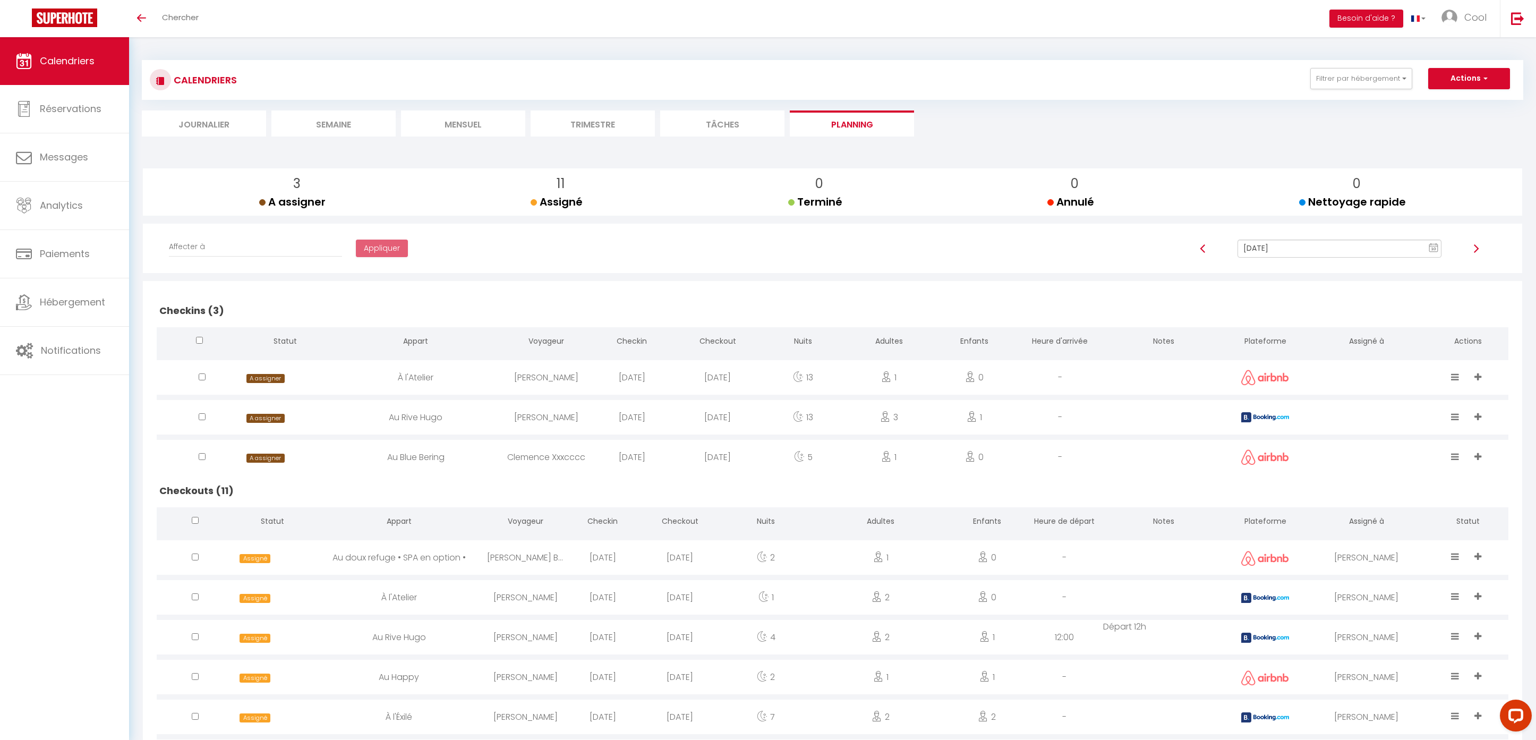
click at [1296, 246] on input "[DATE]" at bounding box center [1340, 249] width 205 height 18
click at [1348, 341] on td "11" at bounding box center [1341, 339] width 17 height 17
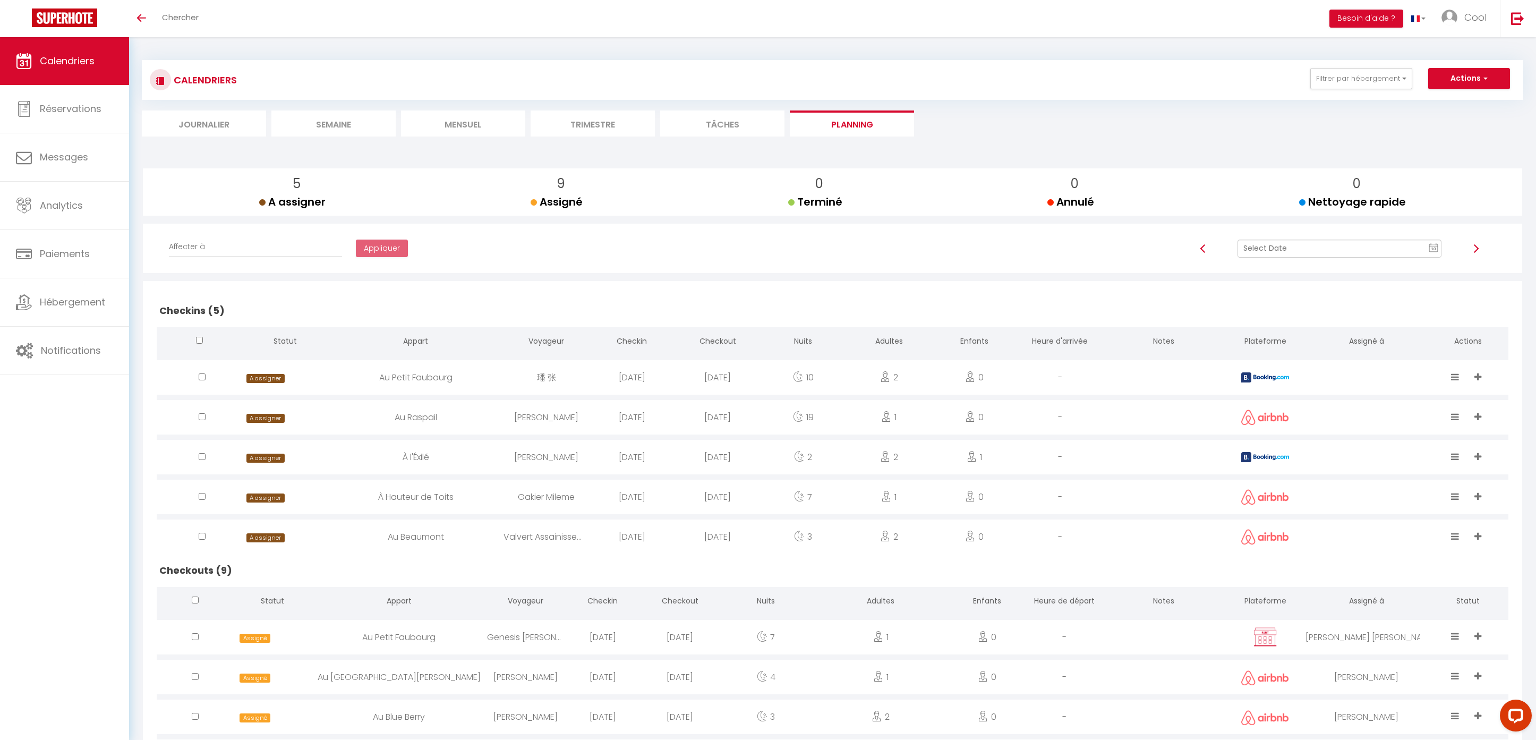
scroll to position [259, 0]
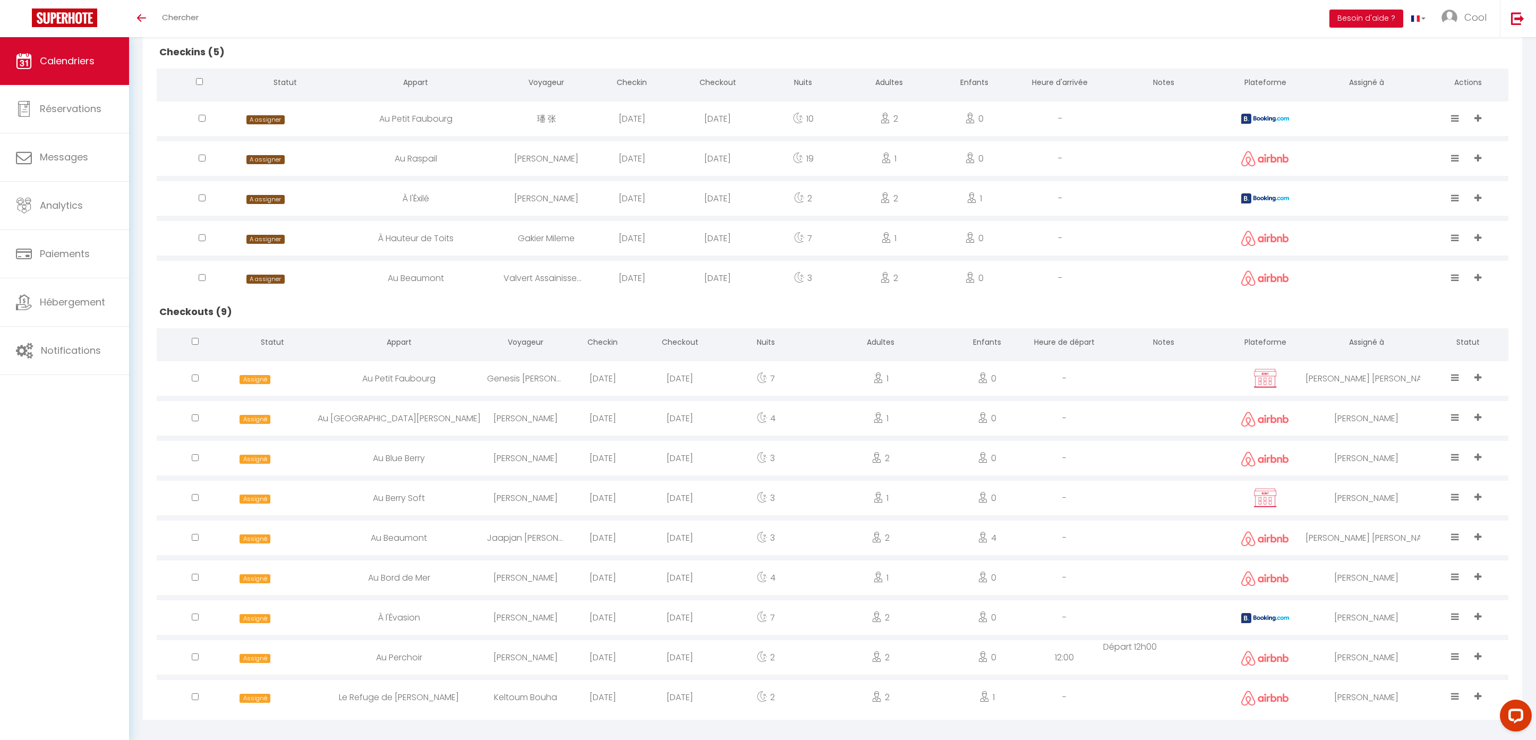
click at [532, 376] on div "Genesis [PERSON_NAME]" at bounding box center [525, 378] width 77 height 35
select select "0"
select select "1"
select select
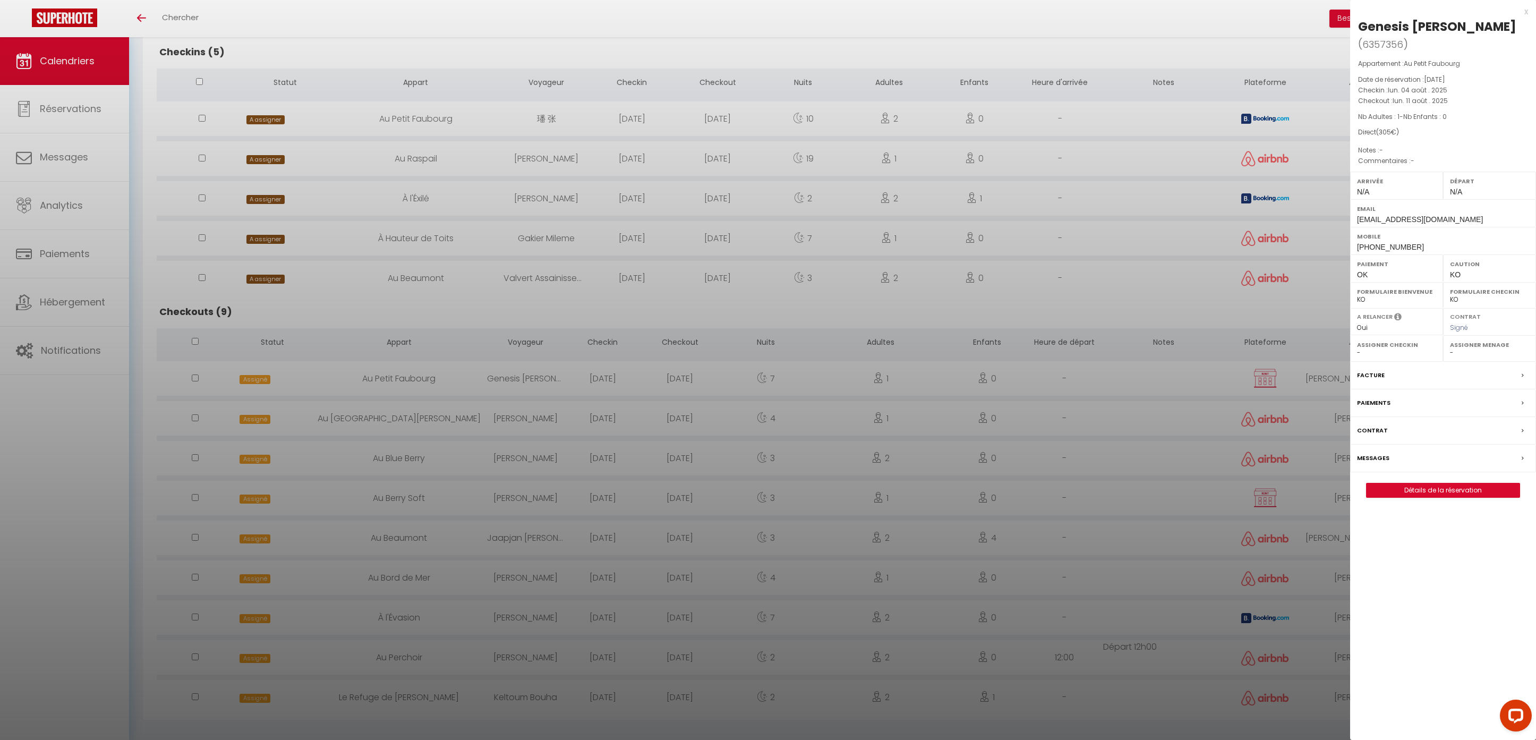
select select "49444"
click at [1412, 483] on link "Détails de la réservation" at bounding box center [1443, 490] width 153 height 14
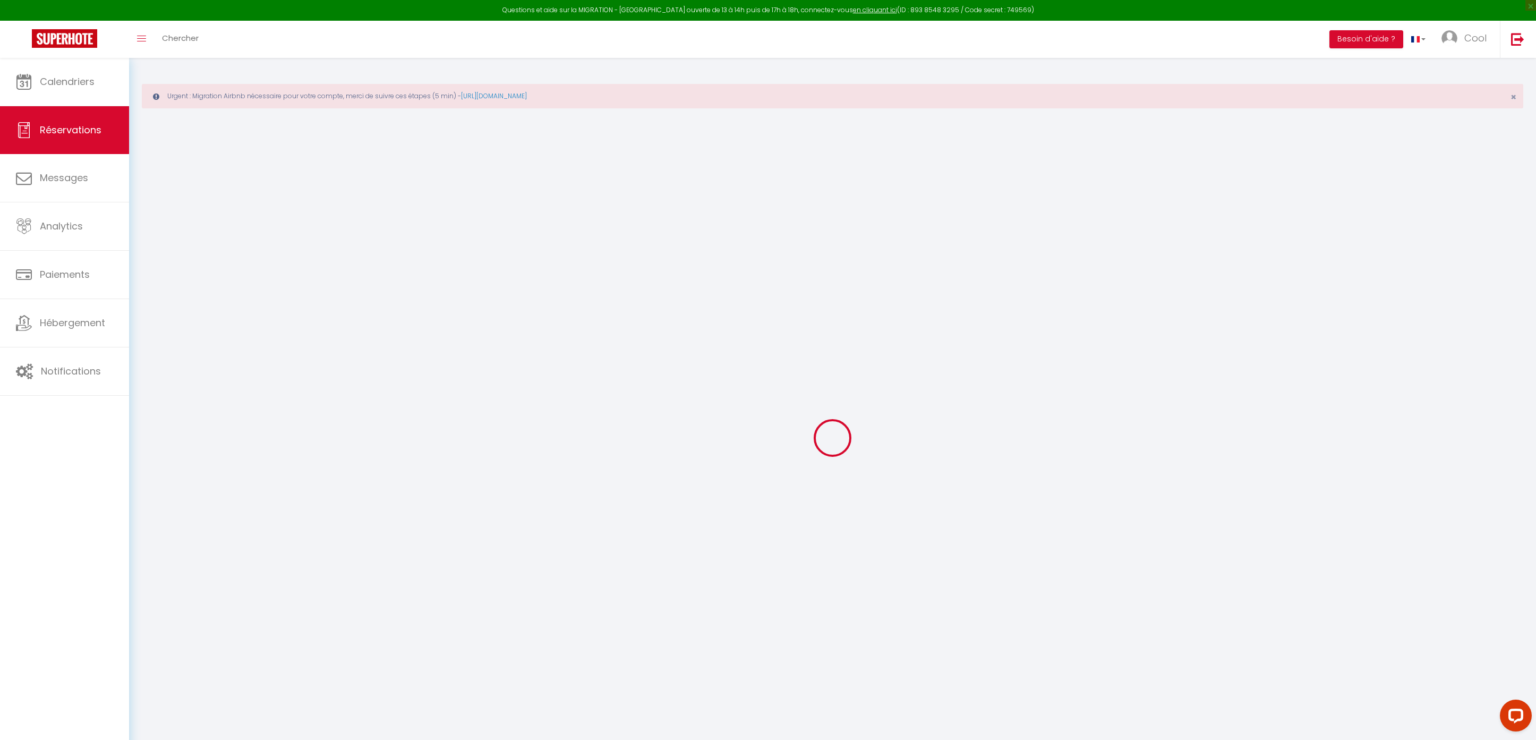
type input "Genesis"
type input "[PERSON_NAME]"
type input "[EMAIL_ADDRESS][DOMAIN_NAME]"
type input "[PHONE_NUMBER]"
type input "75010"
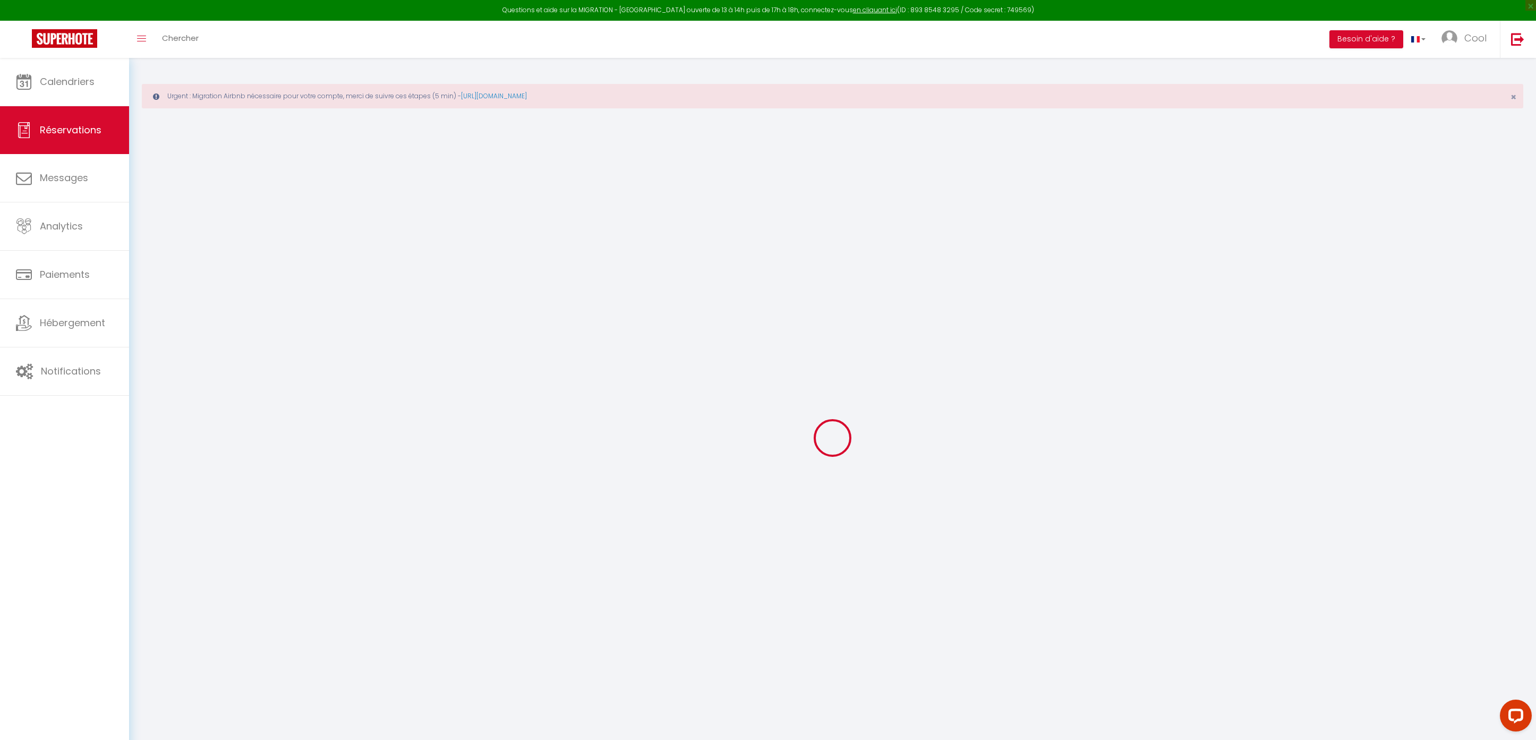
type input "3bis Cité d'Hauteville"
type input "[GEOGRAPHIC_DATA]"
select select "FR"
select select "14990"
select select "1"
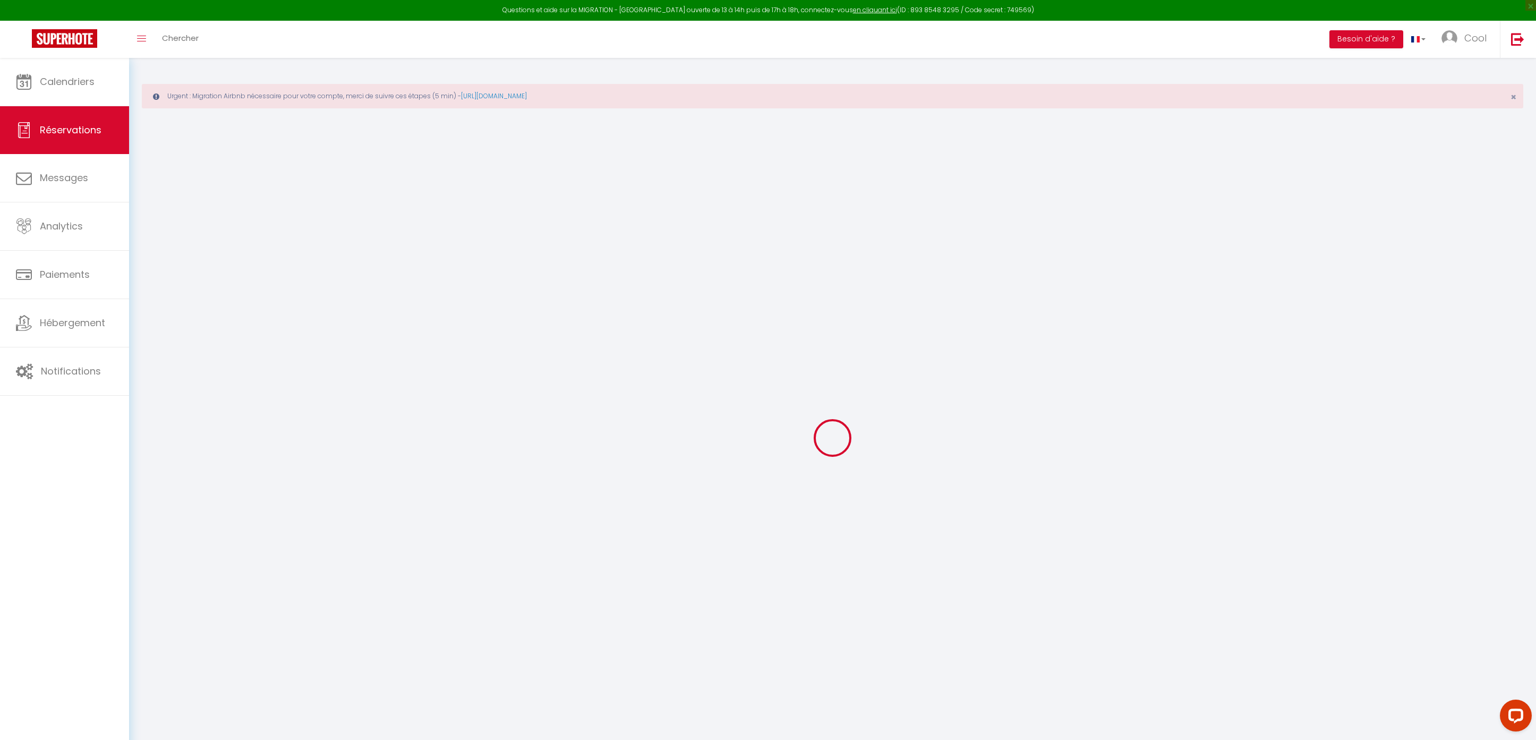
type input "Lun 04 Août 2025"
select select
type input "Lun 11 Août 2025"
select select
type input "1"
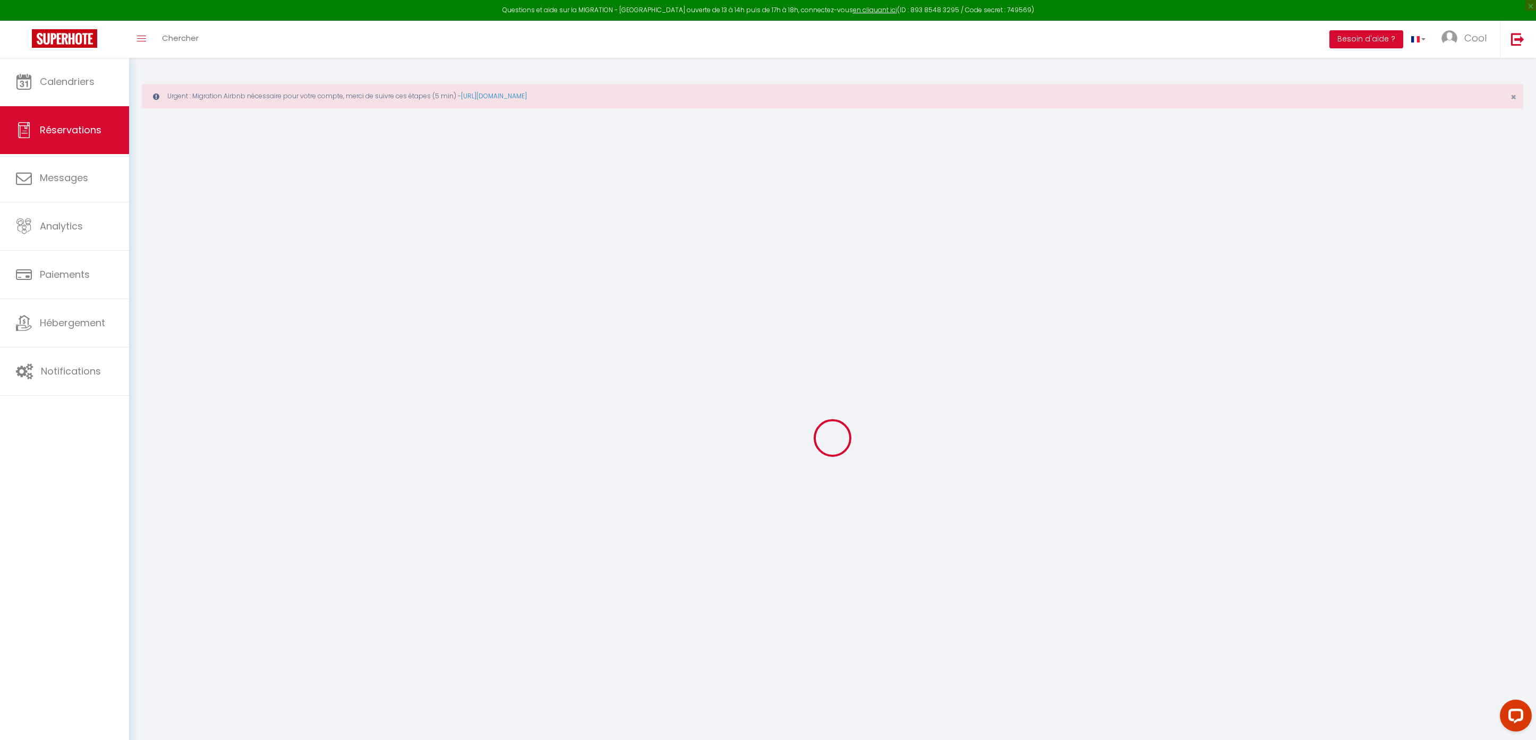
select select "12"
select select
type input "305"
checkbox input "false"
type input "0"
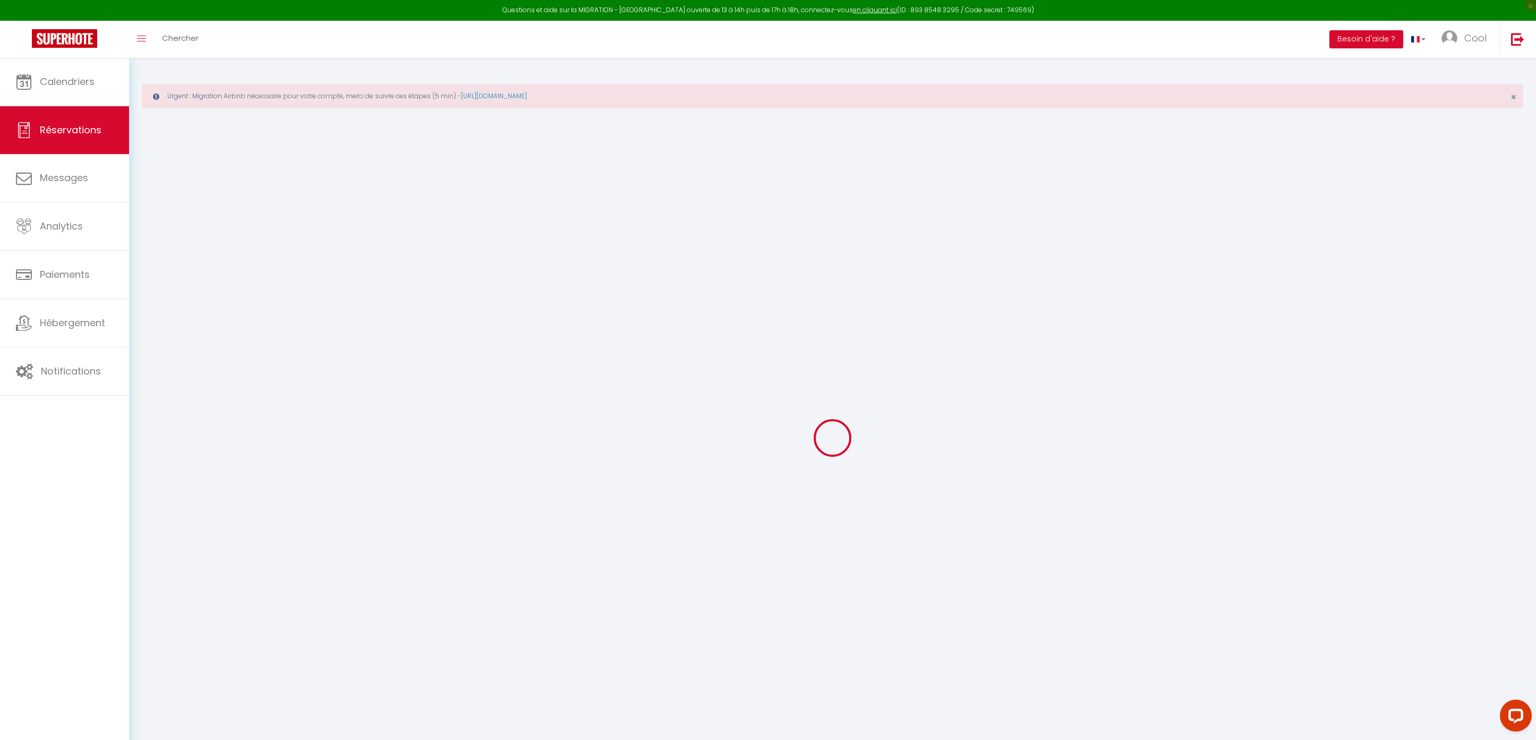
type input "30"
type input "0"
select select
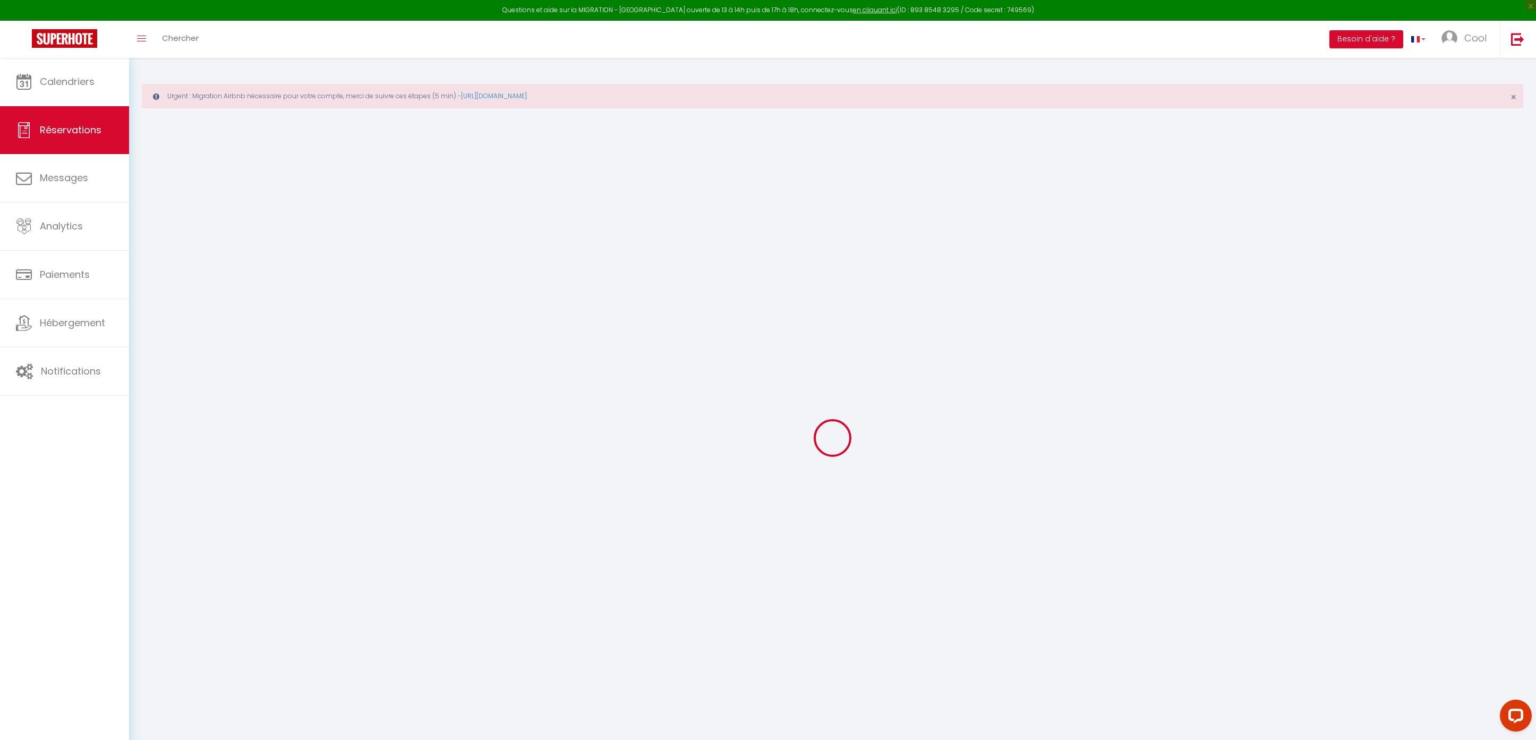
select select "14"
checkbox input "false"
select select
checkbox input "false"
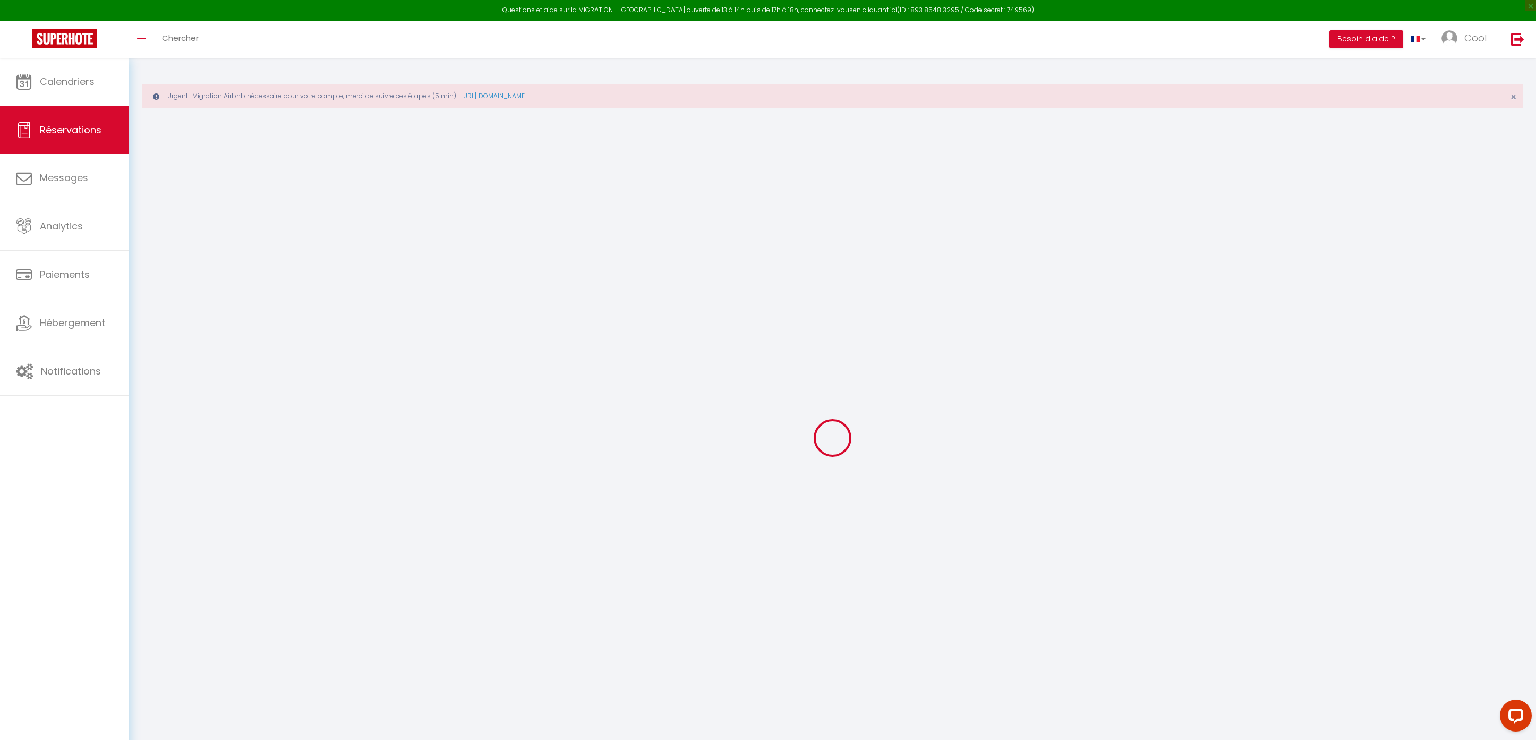
select select
checkbox input "false"
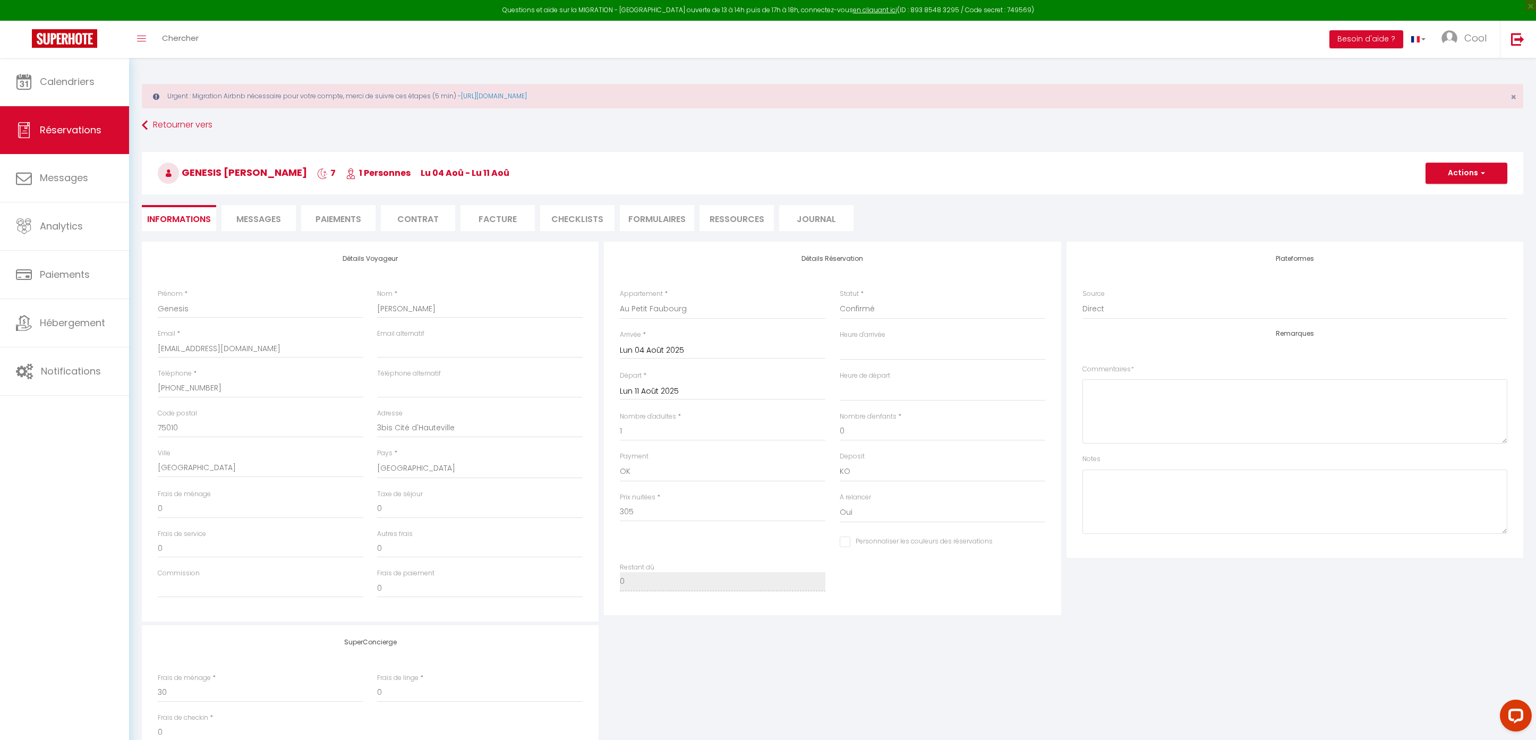
select select
checkbox input "false"
click at [1135, 487] on textarea at bounding box center [1295, 502] width 425 height 64
type textarea "Attention l"
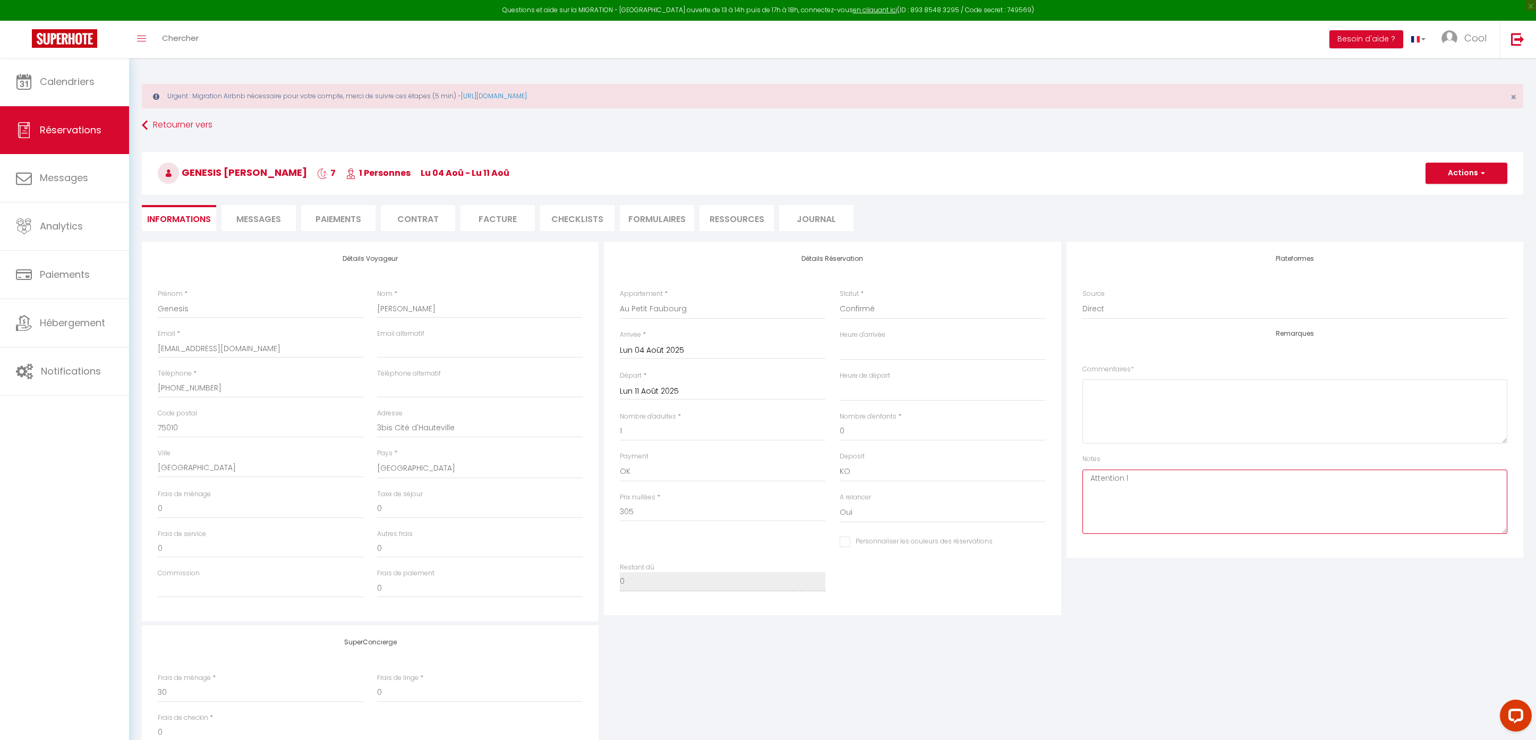
select select
checkbox input "false"
type textarea "Attention lo"
checkbox input "false"
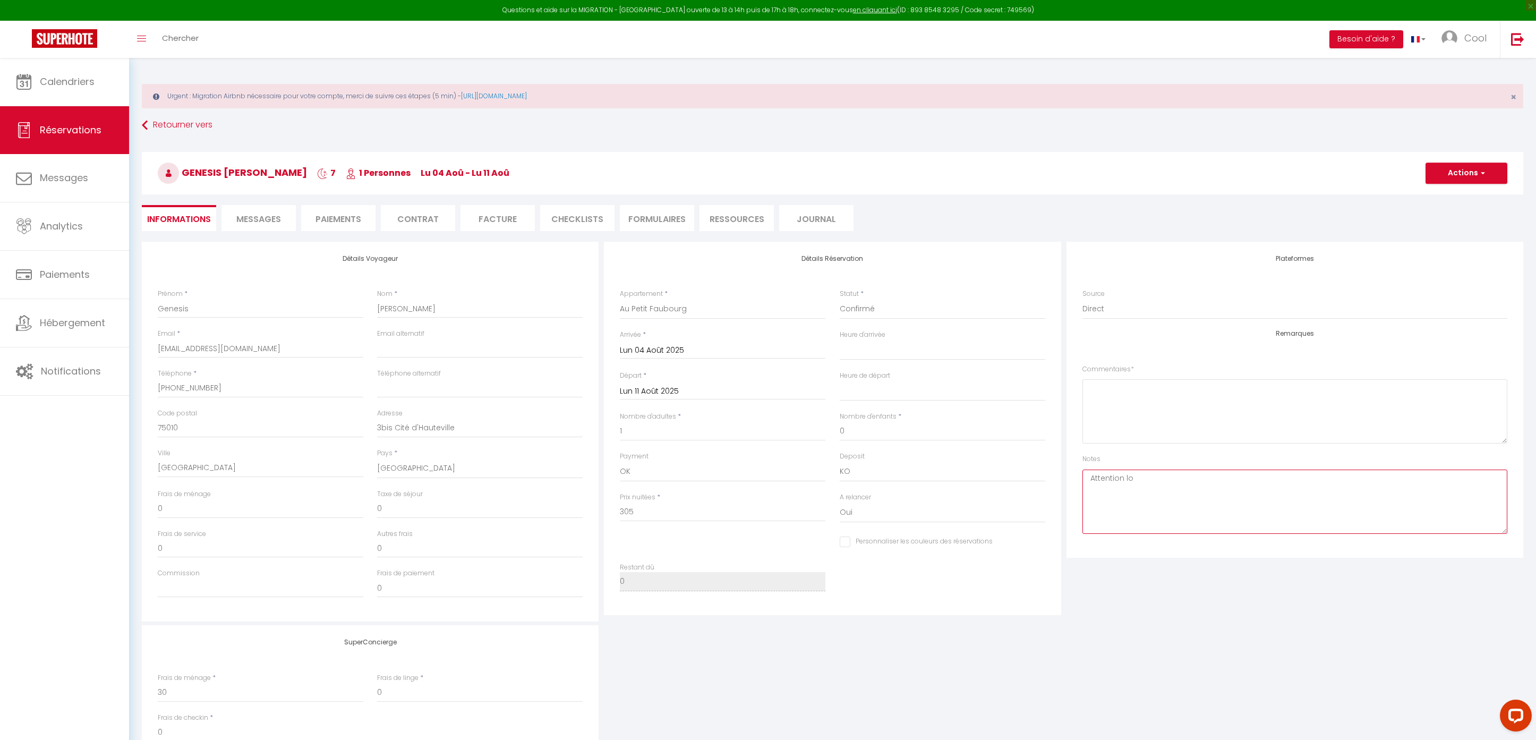
select select
type textarea "Attention long séjour"
click at [1466, 166] on button "Actions" at bounding box center [1467, 173] width 82 height 21
click at [1455, 196] on link "Enregistrer" at bounding box center [1456, 197] width 84 height 14
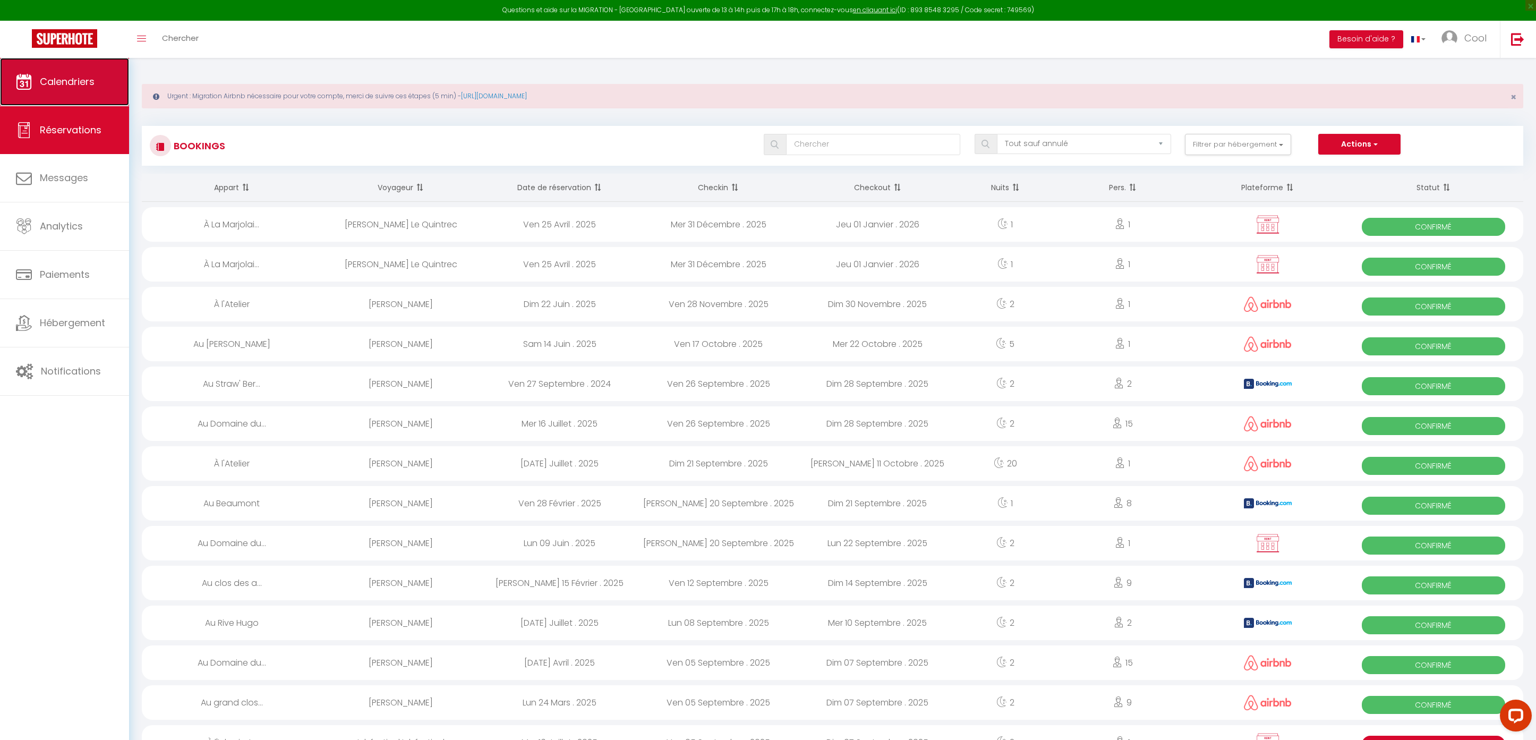
click at [46, 88] on link "Calendriers" at bounding box center [64, 82] width 129 height 48
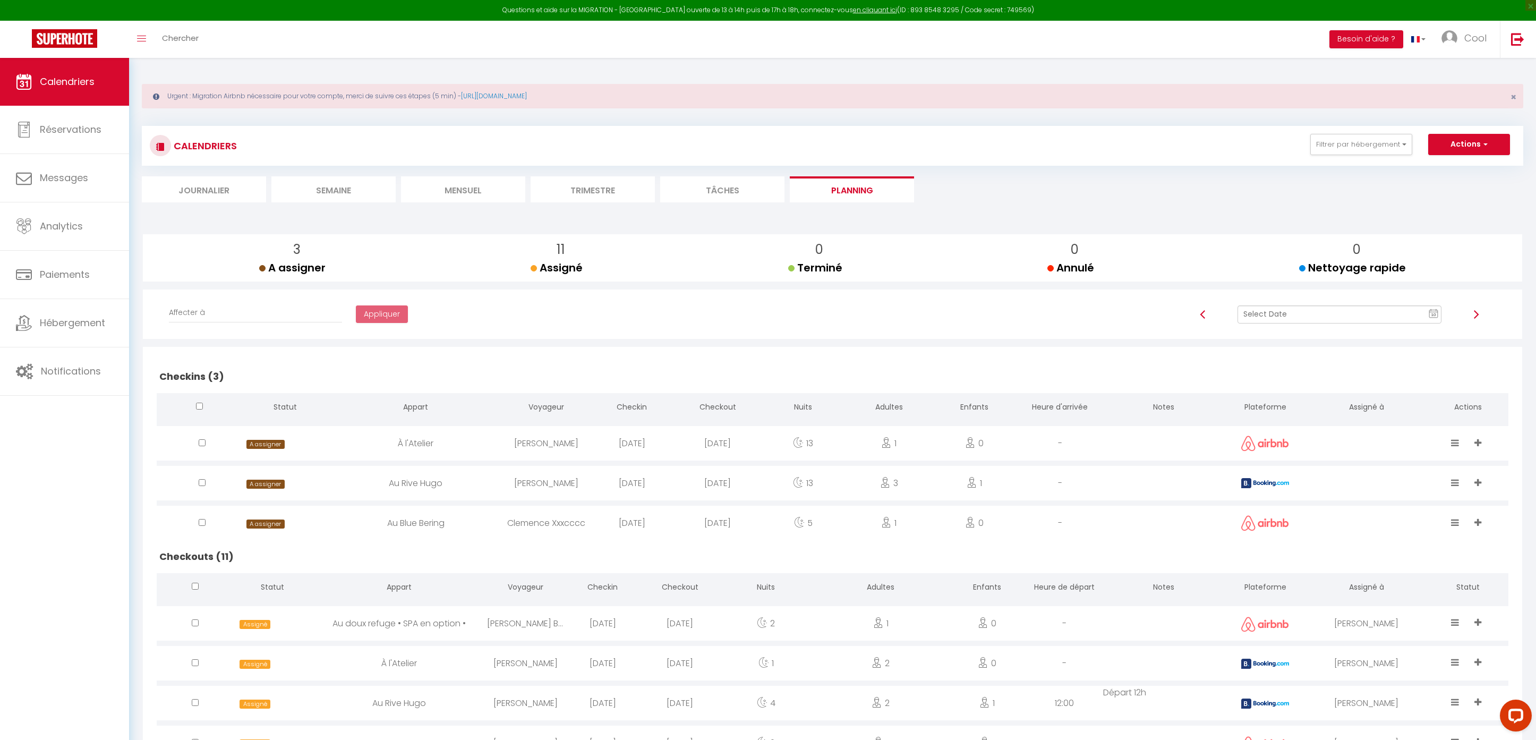
click at [1293, 319] on input "text" at bounding box center [1340, 314] width 205 height 18
click at [1342, 410] on td "11" at bounding box center [1341, 405] width 17 height 17
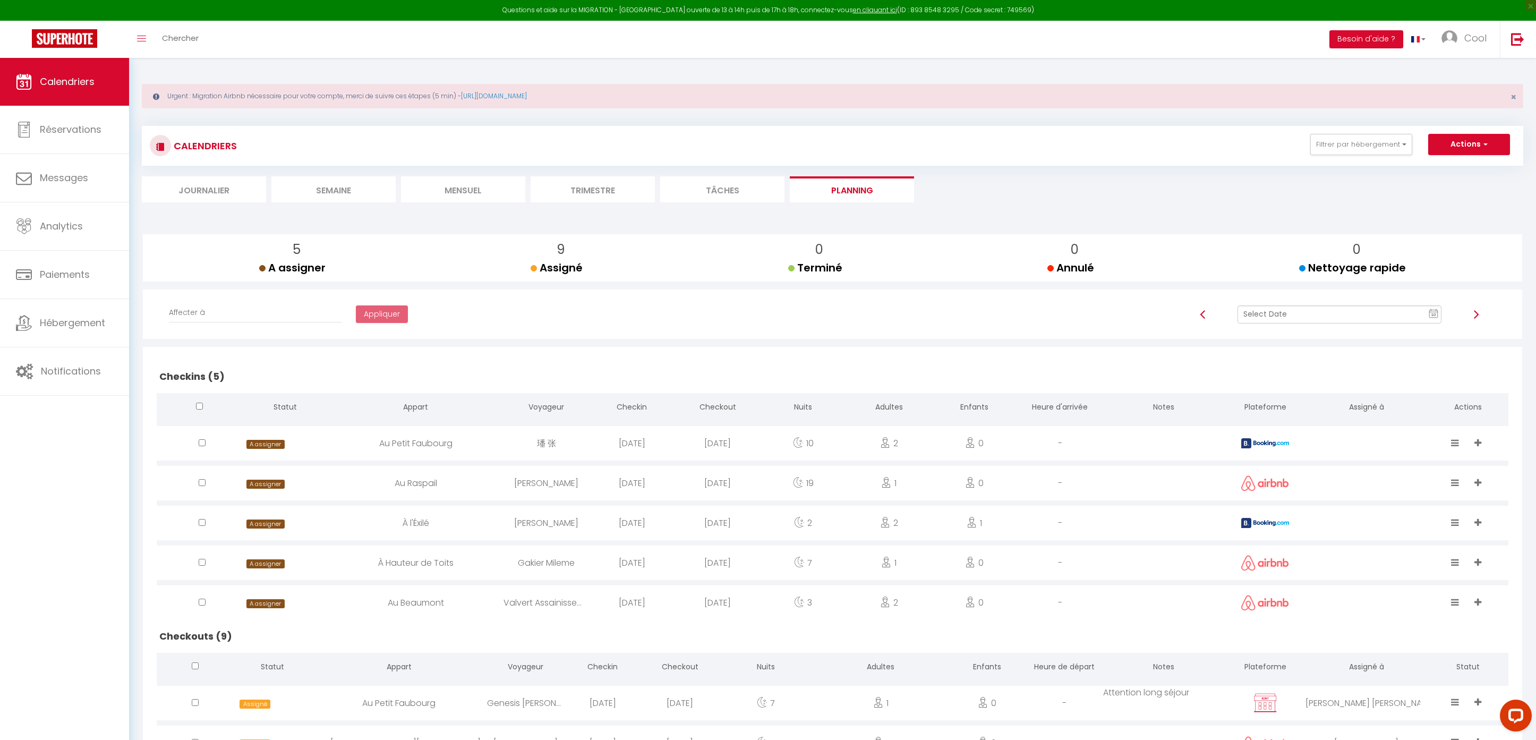
click at [1285, 310] on input "text" at bounding box center [1340, 314] width 205 height 18
drag, startPoint x: 1361, startPoint y: 420, endPoint x: 1361, endPoint y: 399, distance: 21.2
click at [1361, 399] on tbody "27 28 29 30 31 1 2 3 4 5 6 7 8 9 10 11 12 13 14 15 16 17 18 19 20 21 22 23 24 2…" at bounding box center [1375, 414] width 119 height 102
click at [1354, 406] on td "12" at bounding box center [1358, 405] width 17 height 17
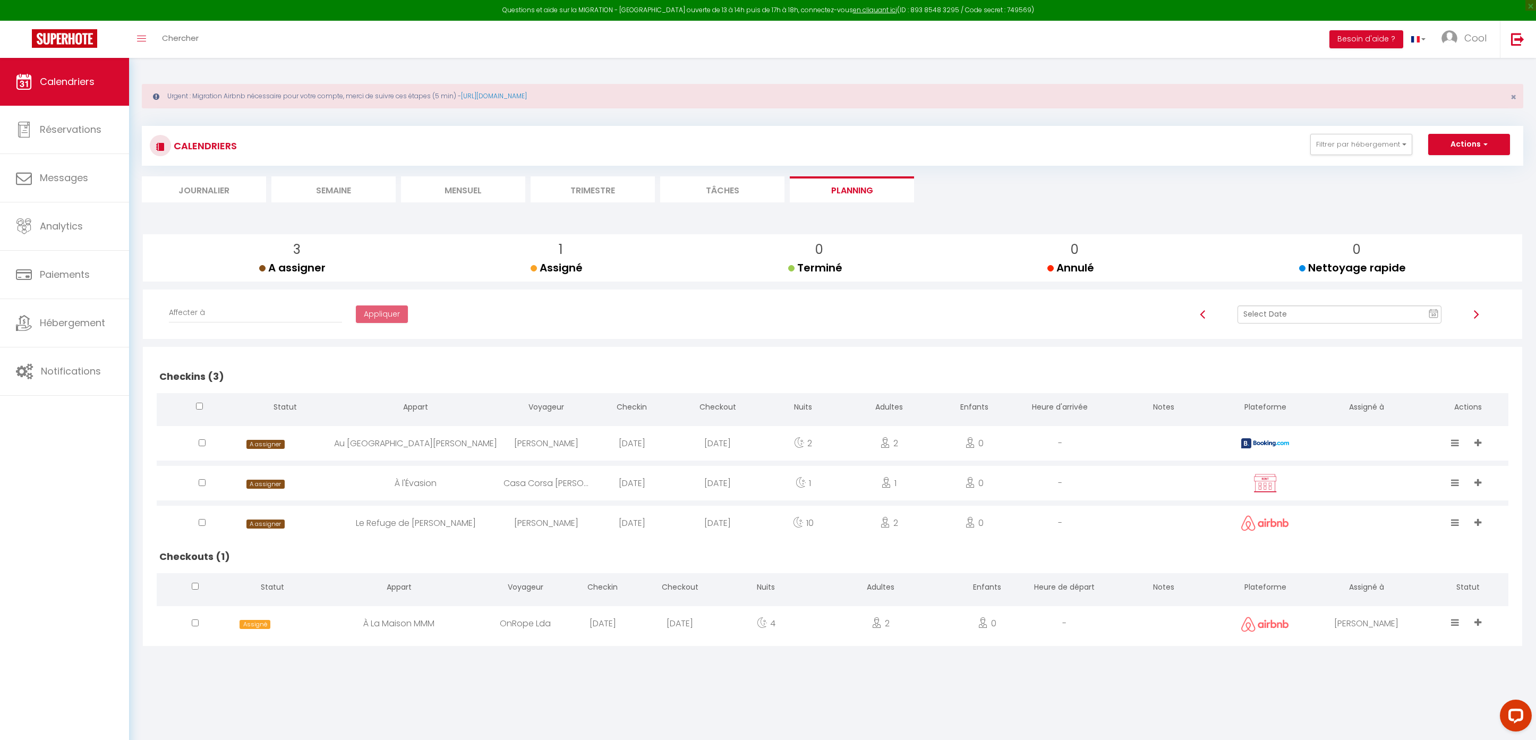
scroll to position [7, 0]
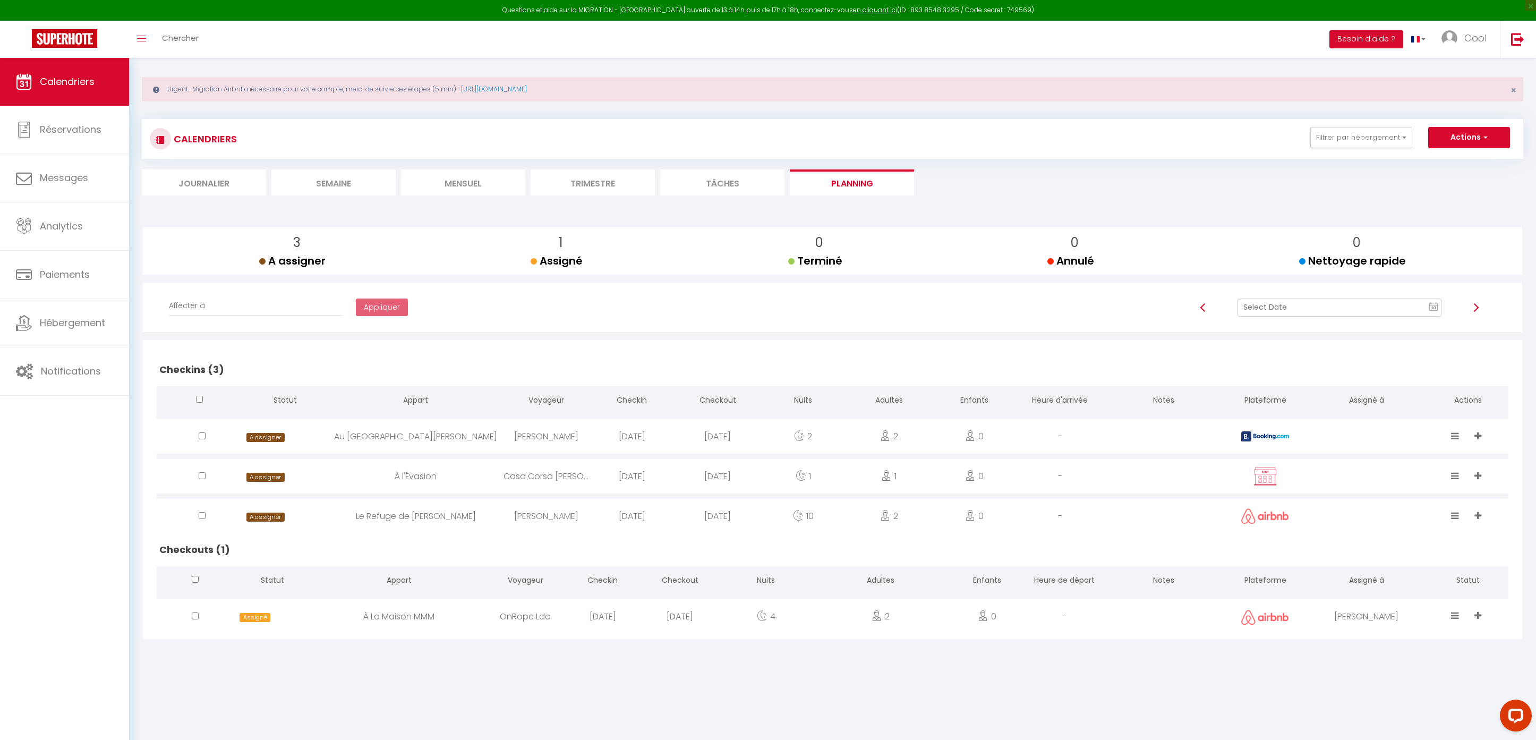
click at [1341, 299] on input "text" at bounding box center [1340, 308] width 205 height 18
click at [1378, 402] on td "13" at bounding box center [1375, 398] width 17 height 17
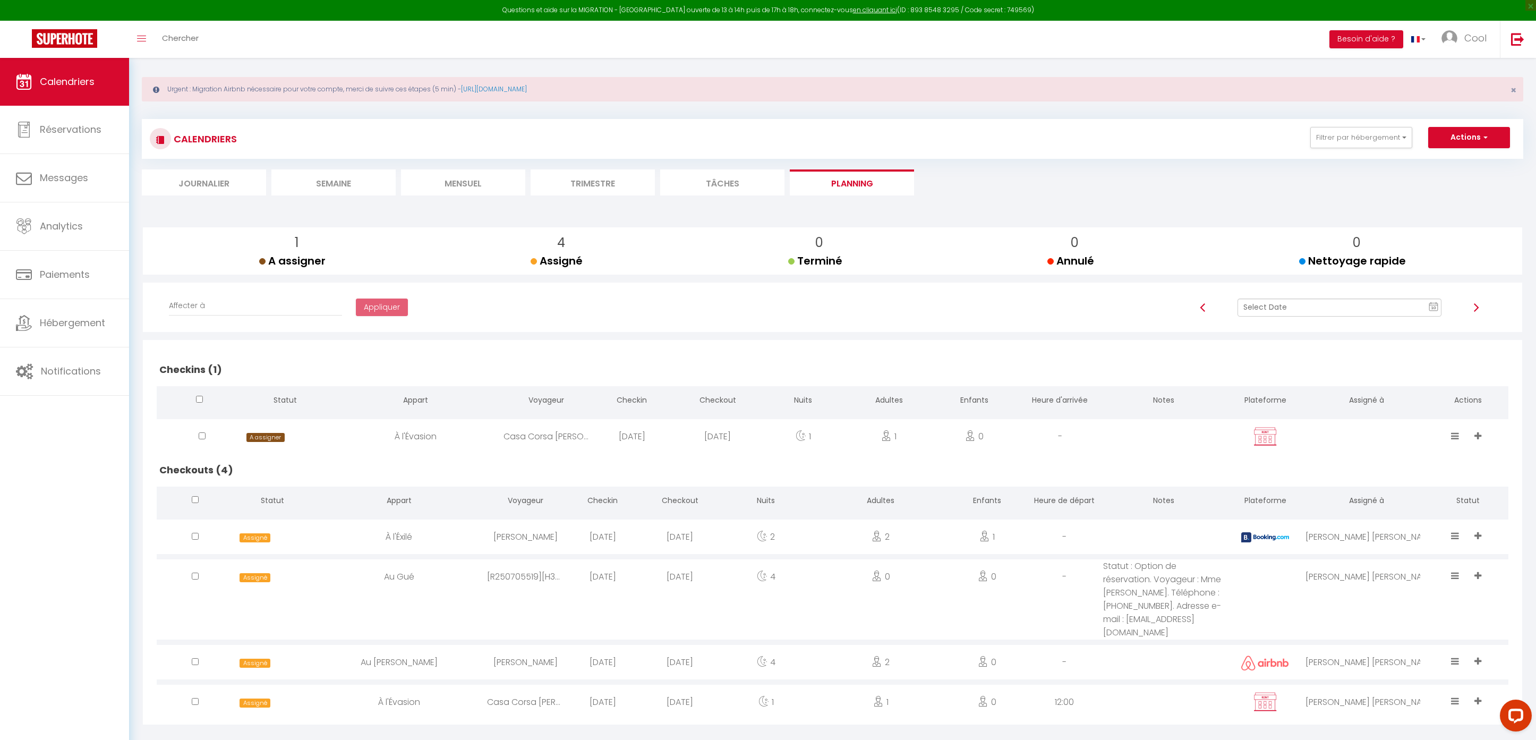
scroll to position [58, 0]
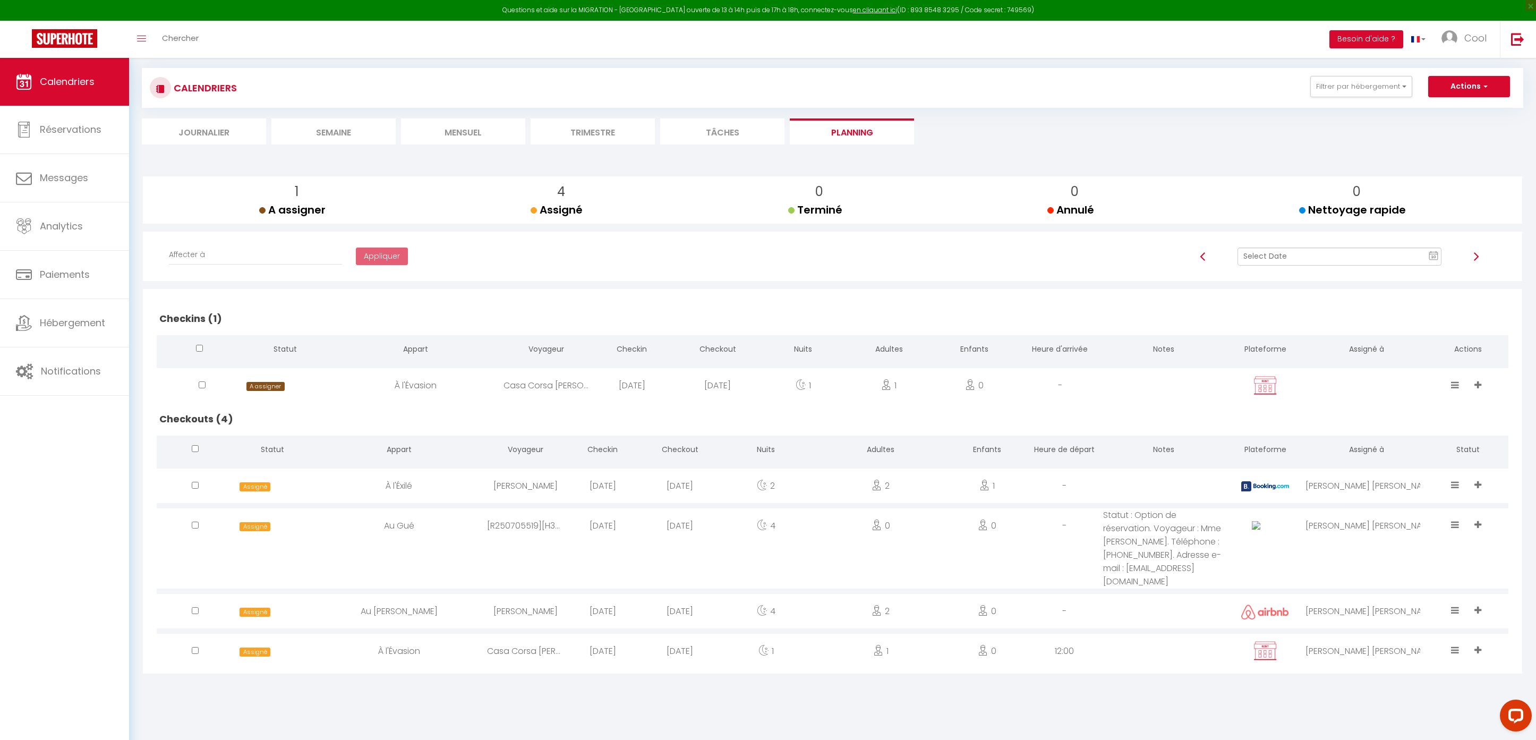
click at [1333, 259] on input "text" at bounding box center [1340, 257] width 205 height 18
click at [1354, 350] on td "12" at bounding box center [1358, 347] width 17 height 17
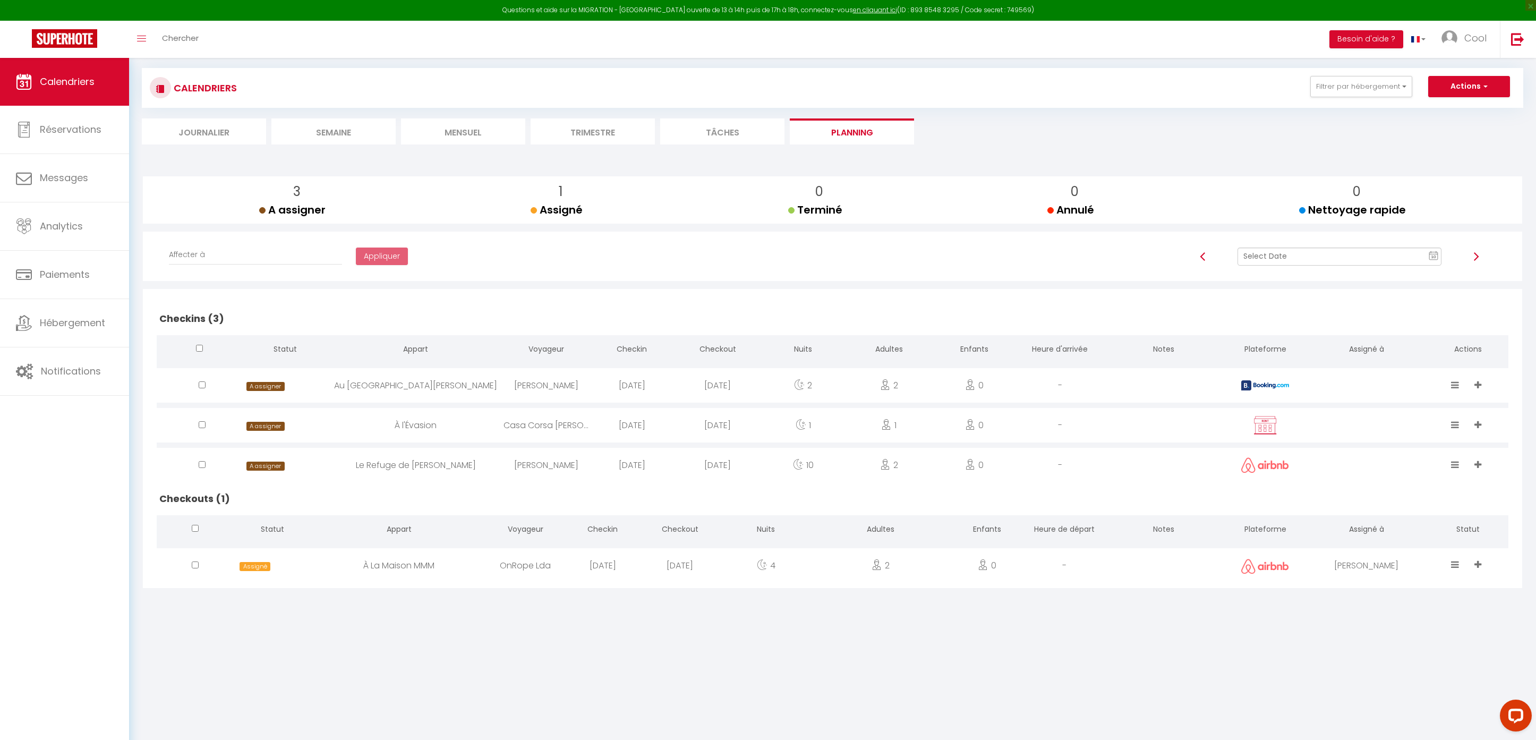
click at [1286, 262] on input "text" at bounding box center [1340, 257] width 205 height 18
click at [1371, 345] on td "13" at bounding box center [1375, 347] width 17 height 17
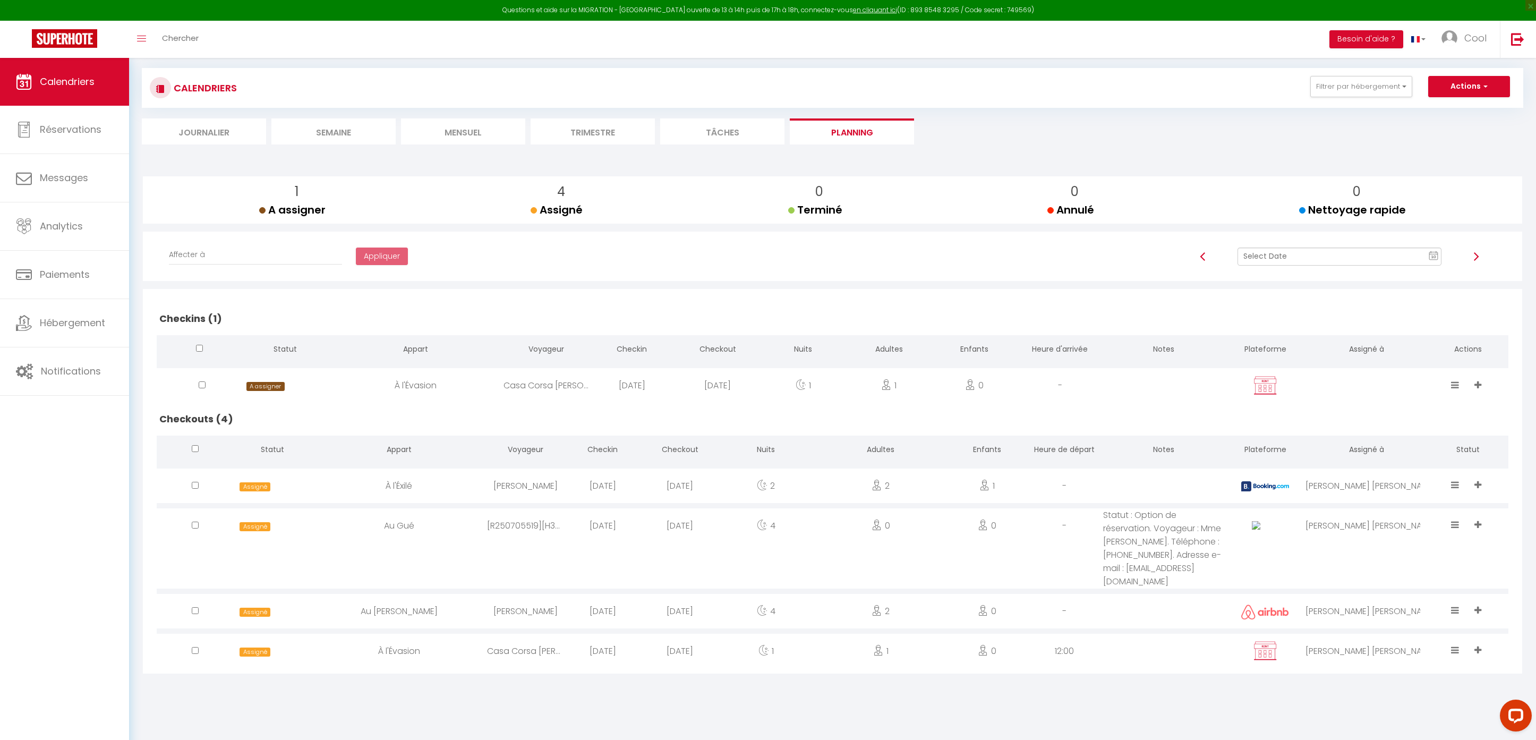
click at [829, 677] on div "1 A assigner A assigner 4 Assigné Assigné 0 Terminé Terminé 0 Annulé Annulé 0 N…" at bounding box center [833, 424] width 1382 height 529
click at [1304, 259] on input "text" at bounding box center [1340, 257] width 205 height 18
click at [1390, 348] on td "14" at bounding box center [1392, 347] width 17 height 17
select select
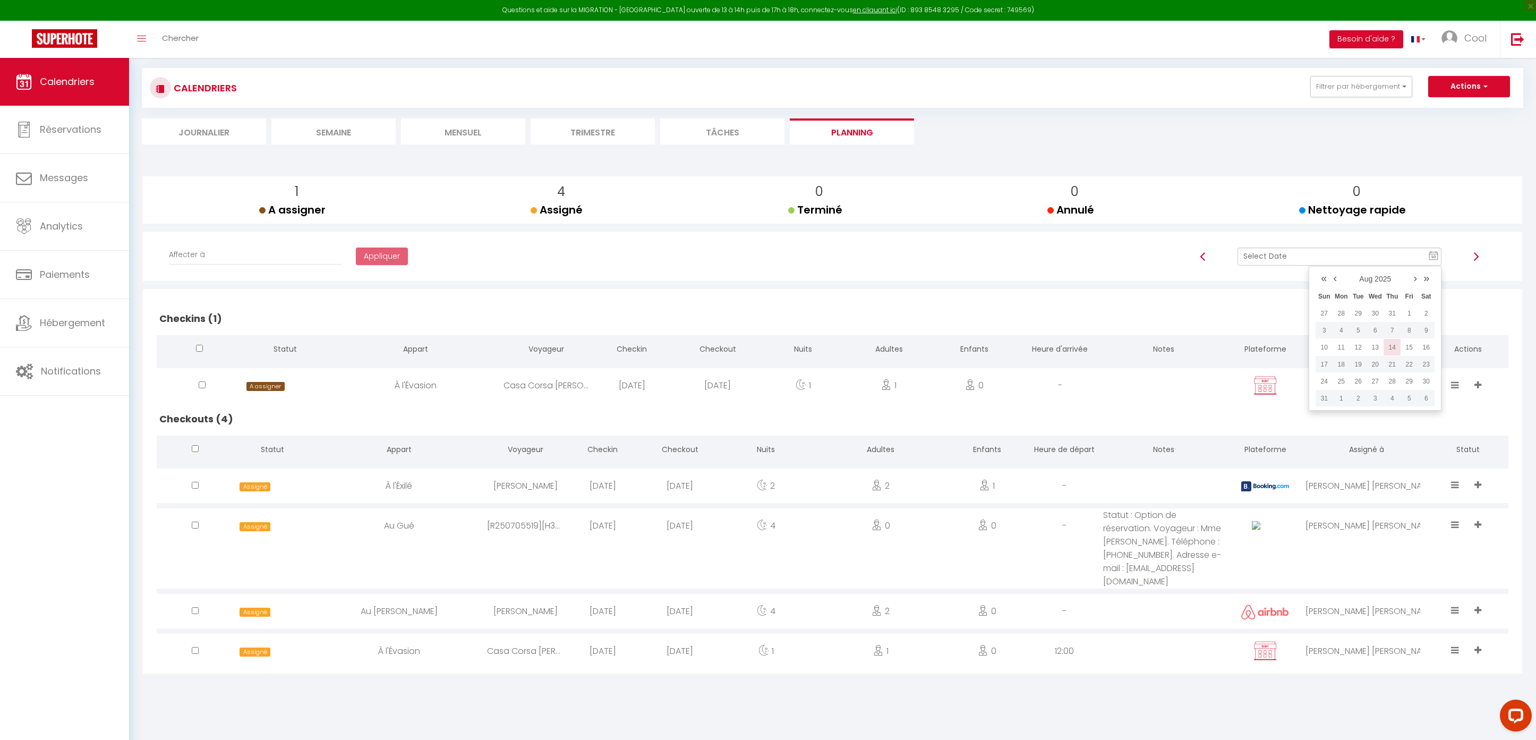
select select
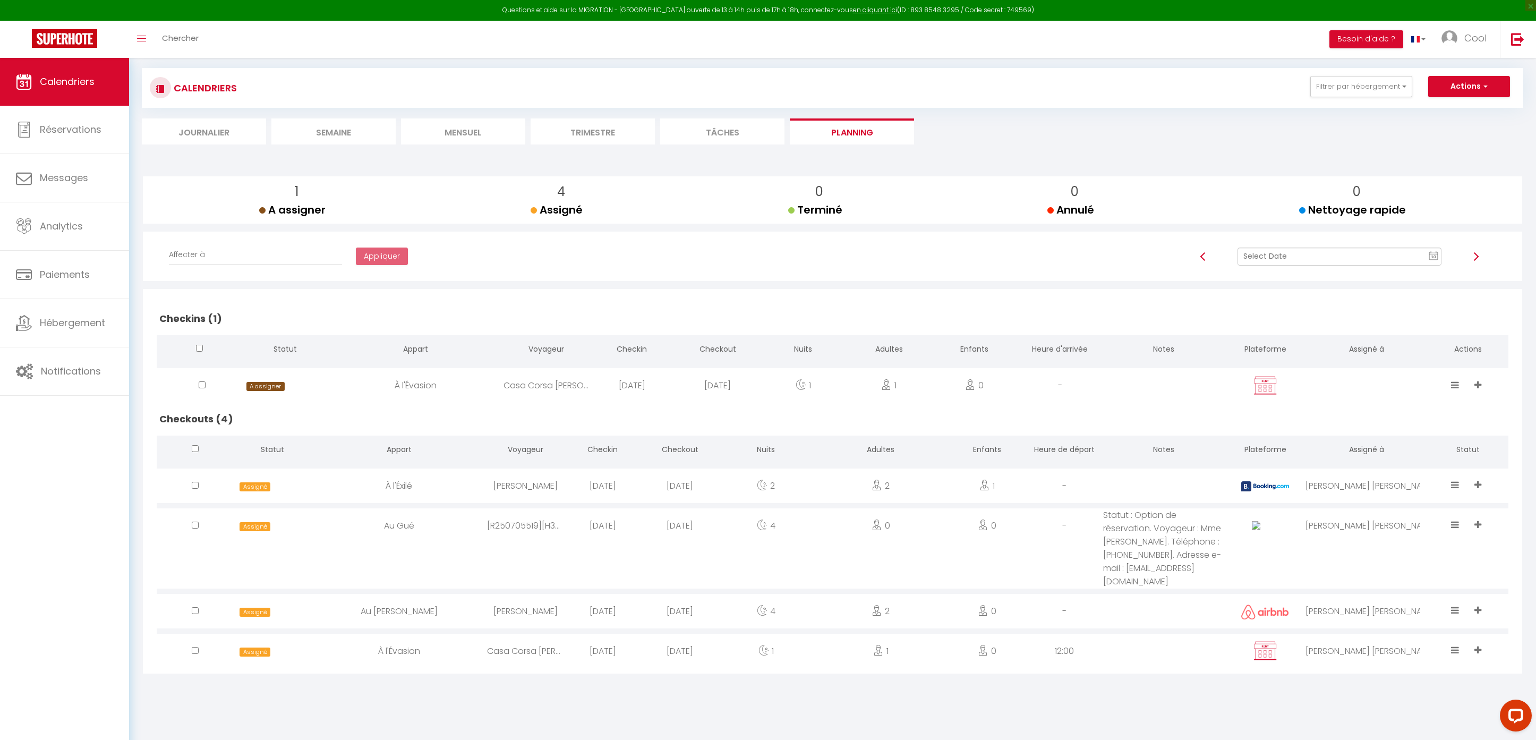
select select
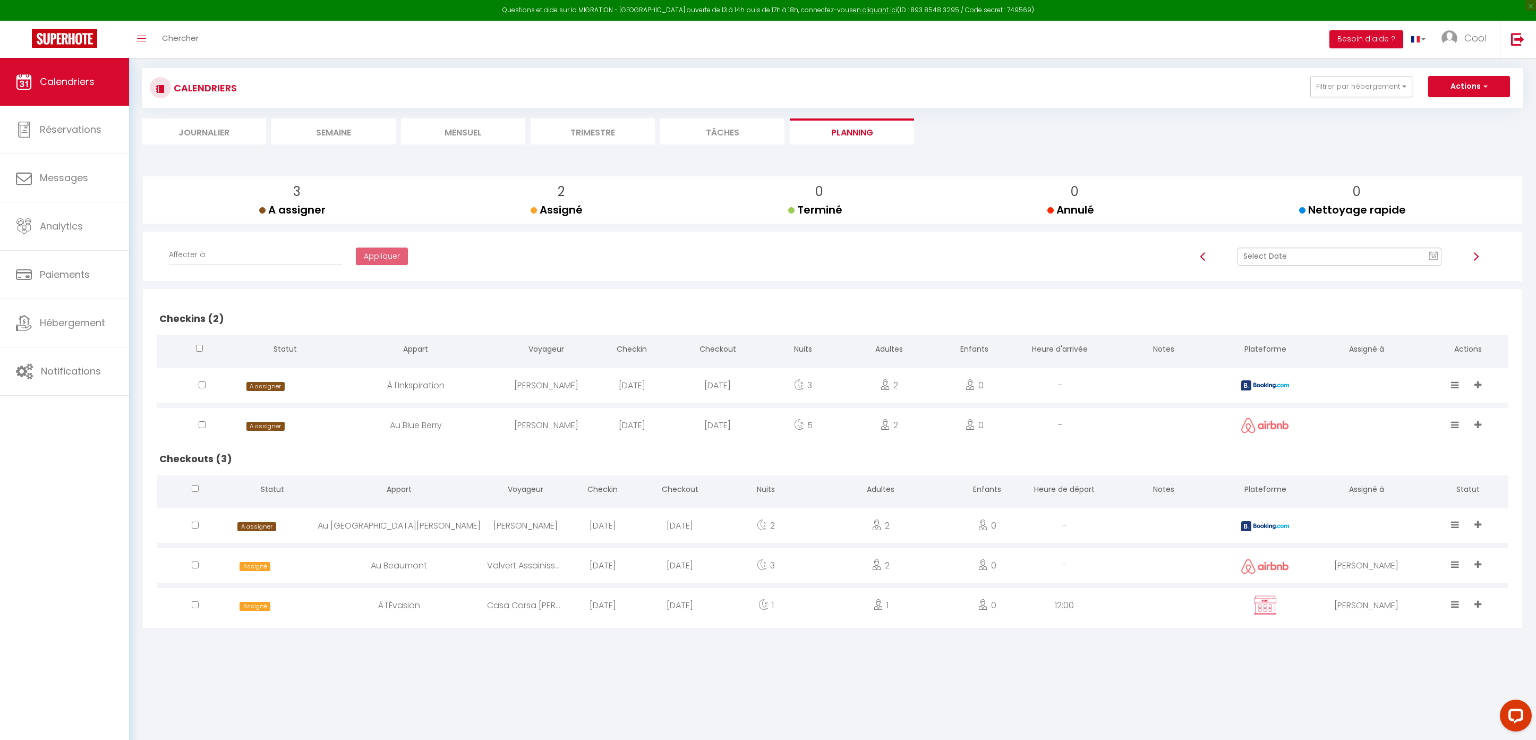
click at [1344, 524] on div at bounding box center [1367, 525] width 122 height 35
select select "0"
select select "1"
select select
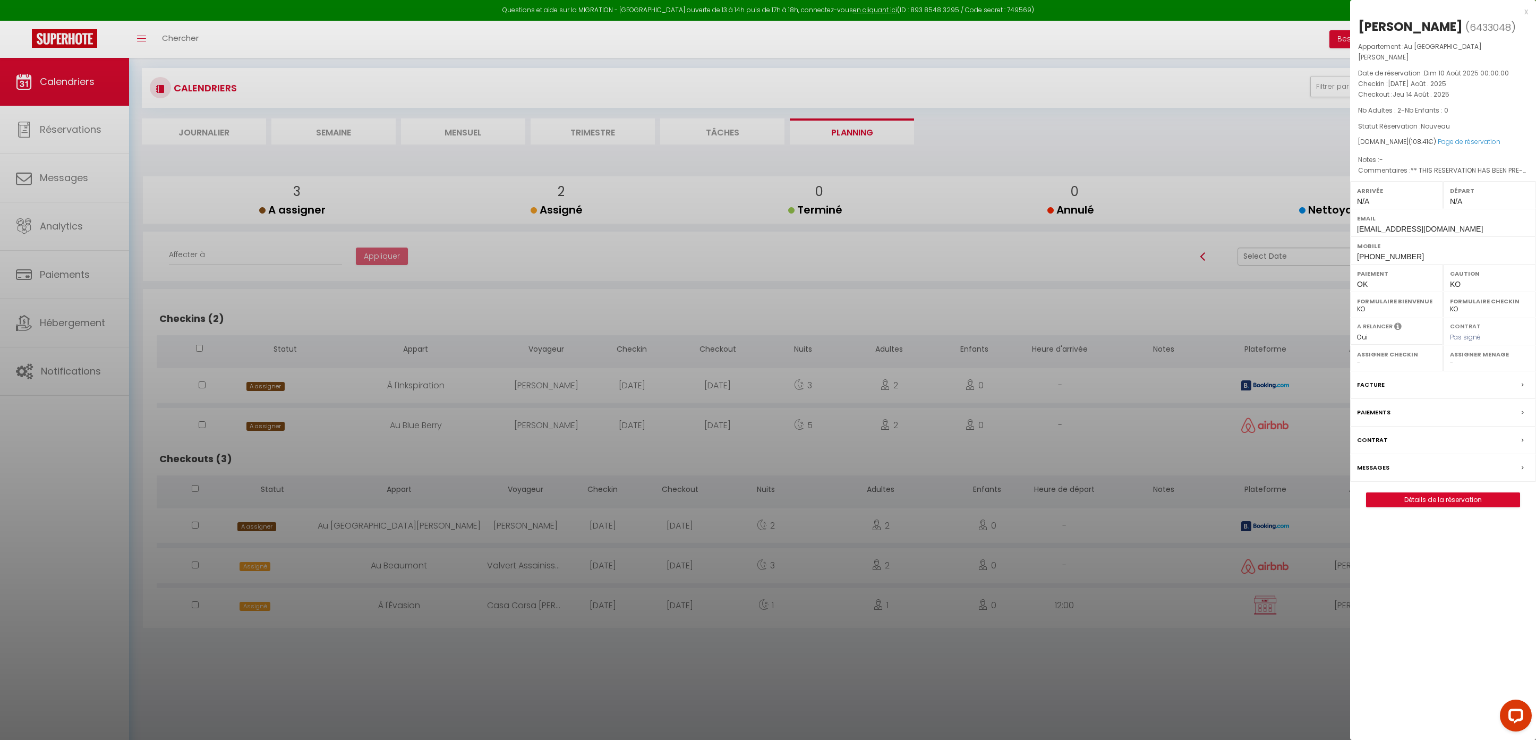
click at [1457, 357] on select "-" at bounding box center [1489, 362] width 79 height 10
select select "45420"
click at [1027, 438] on div at bounding box center [768, 370] width 1536 height 740
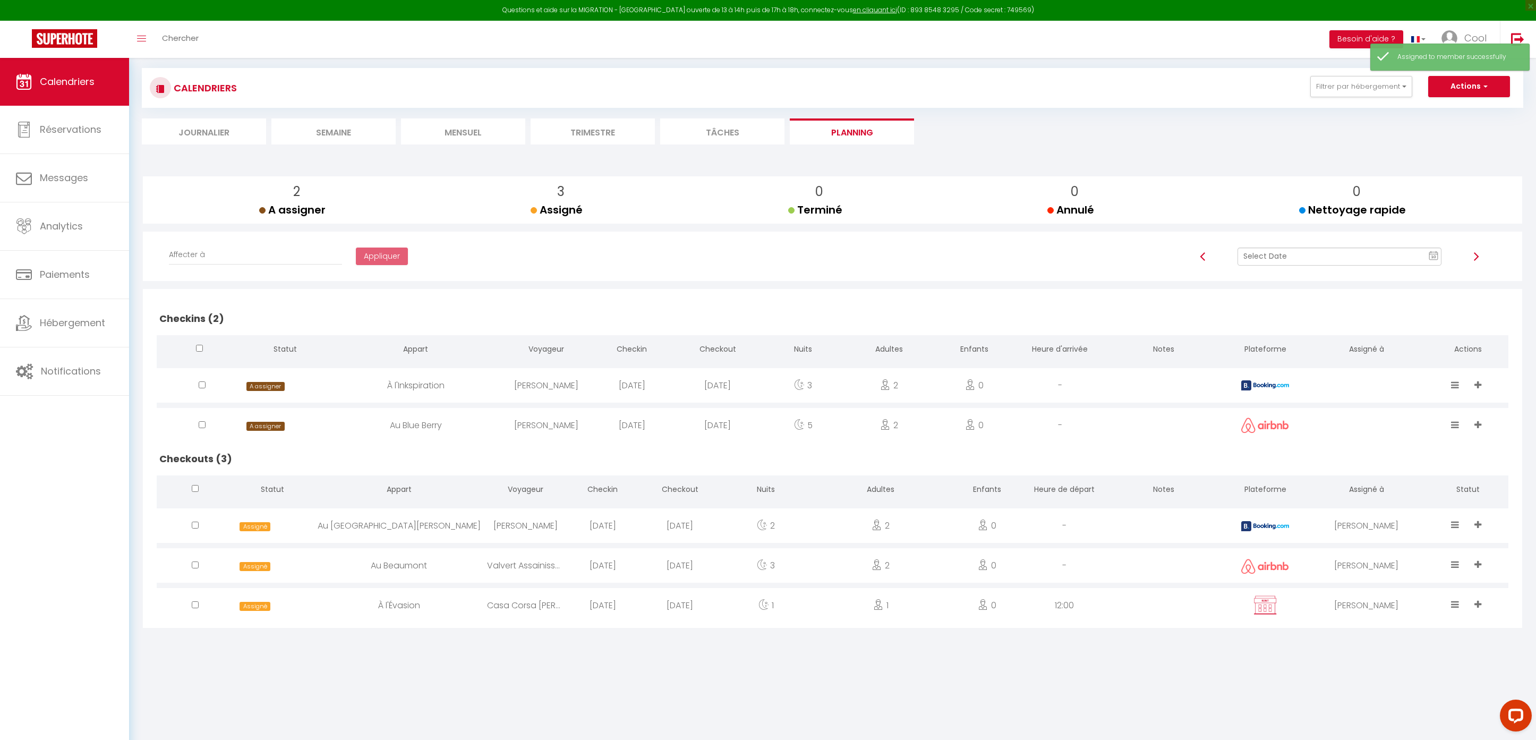
click at [1327, 258] on input "text" at bounding box center [1340, 257] width 205 height 18
click at [1410, 345] on td "15" at bounding box center [1409, 347] width 17 height 17
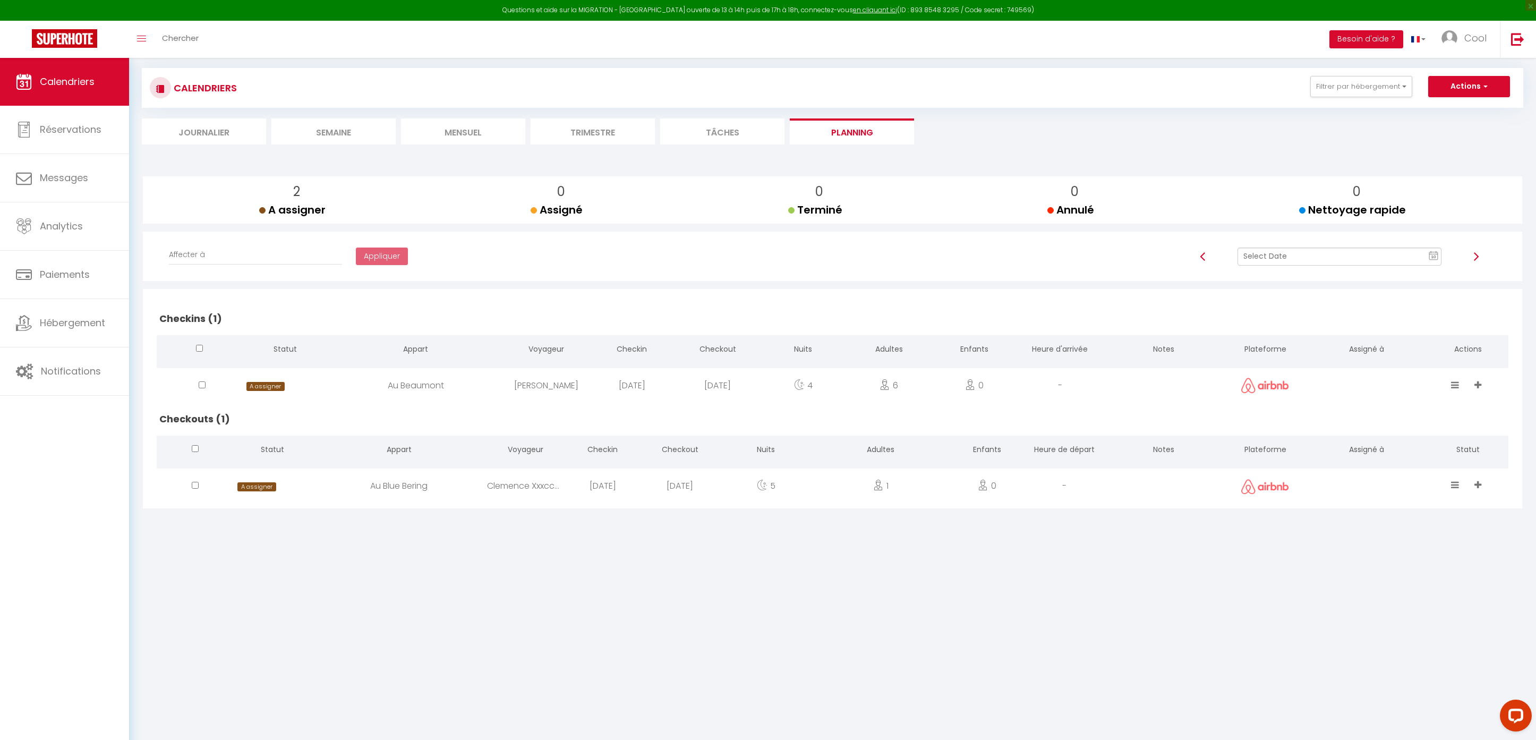
click at [599, 139] on li "Trimestre" at bounding box center [593, 131] width 124 height 26
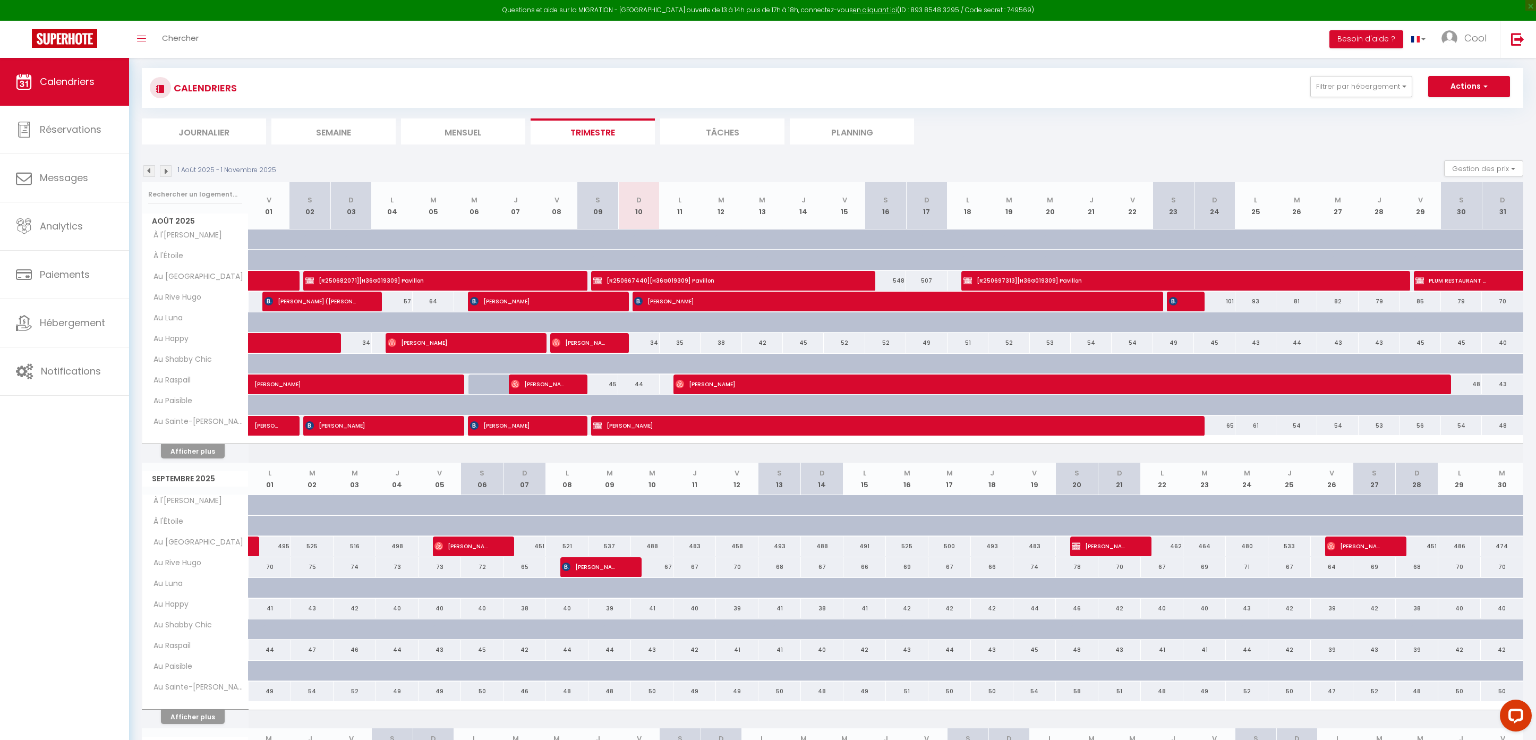
scroll to position [80, 0]
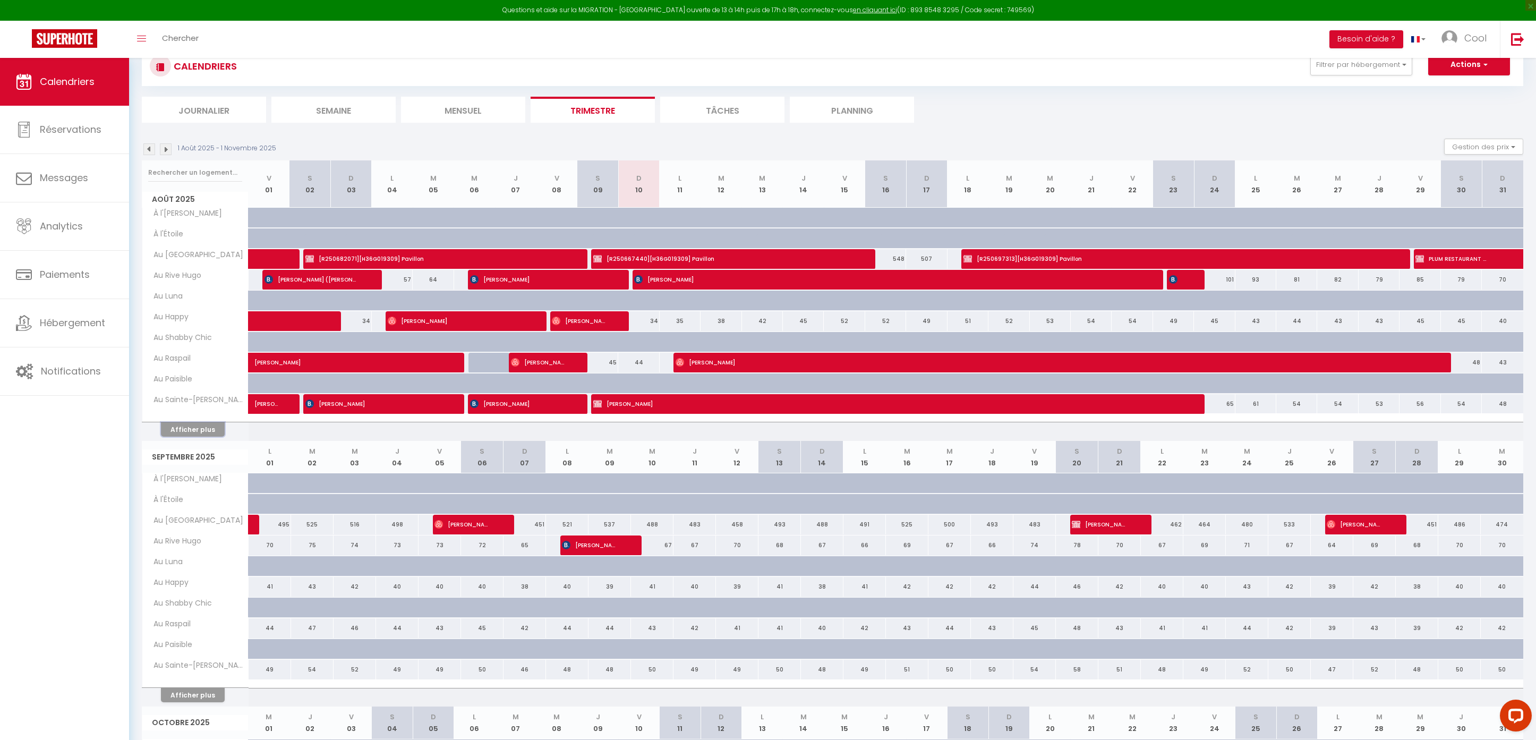
click at [197, 432] on button "Afficher plus" at bounding box center [193, 429] width 64 height 14
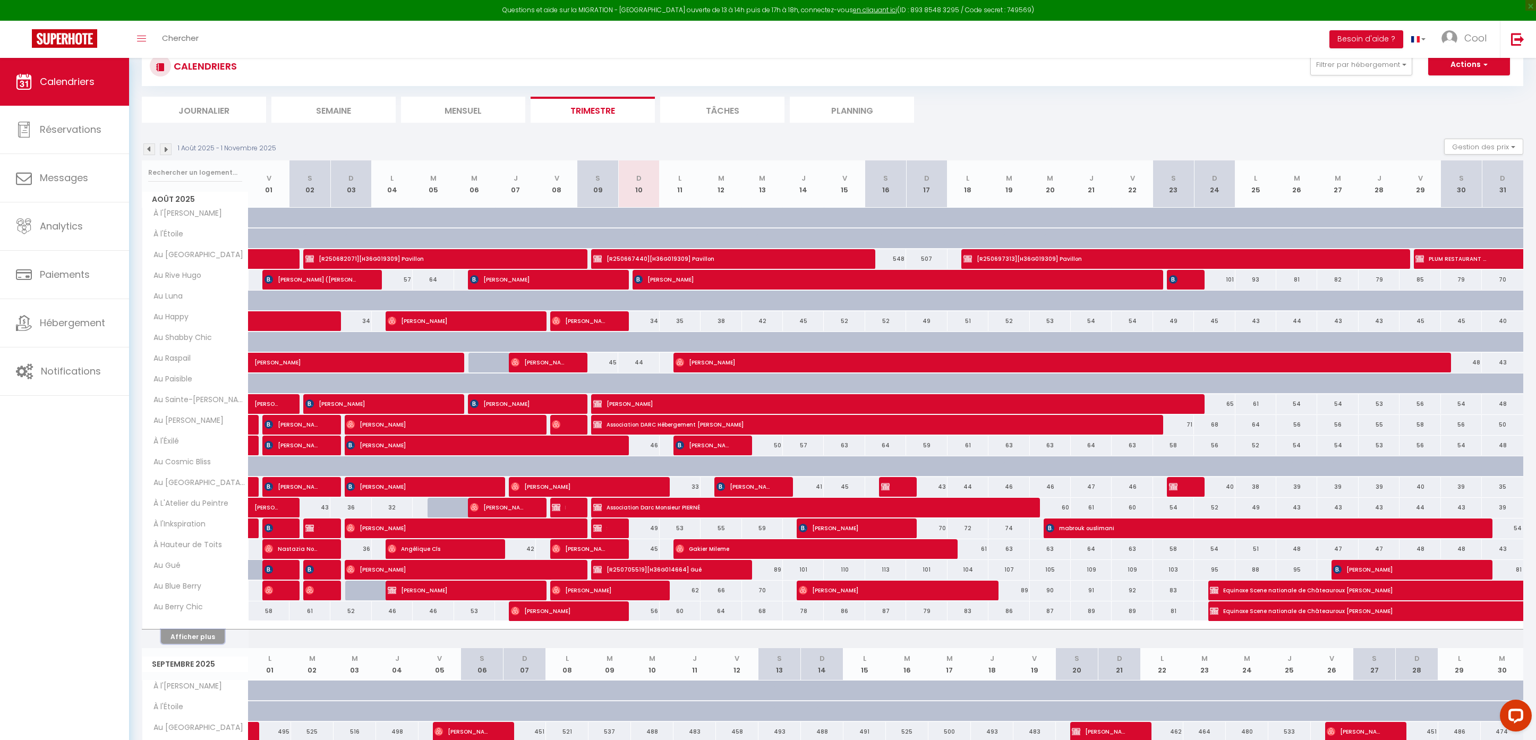
click at [206, 640] on button "Afficher plus" at bounding box center [193, 636] width 64 height 14
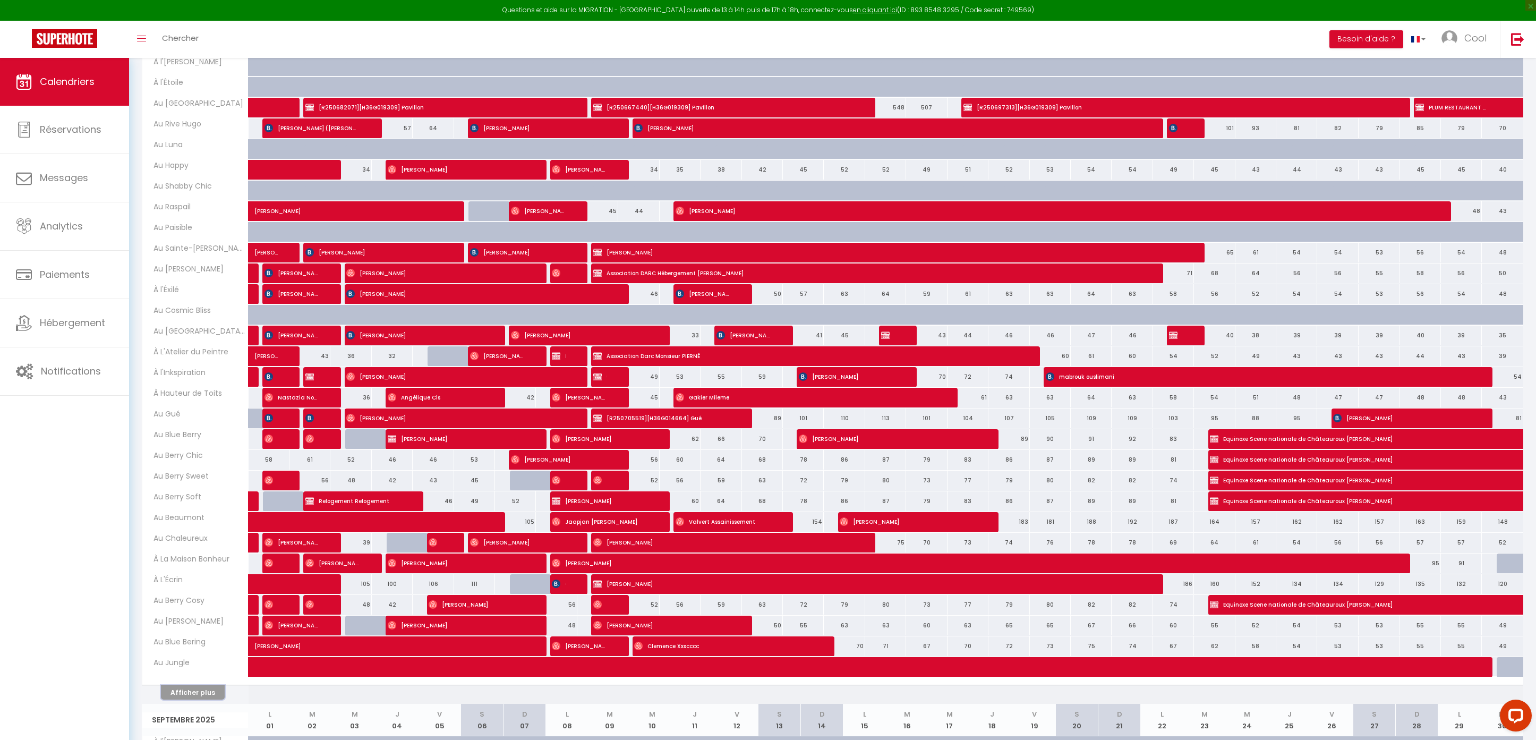
scroll to position [236, 0]
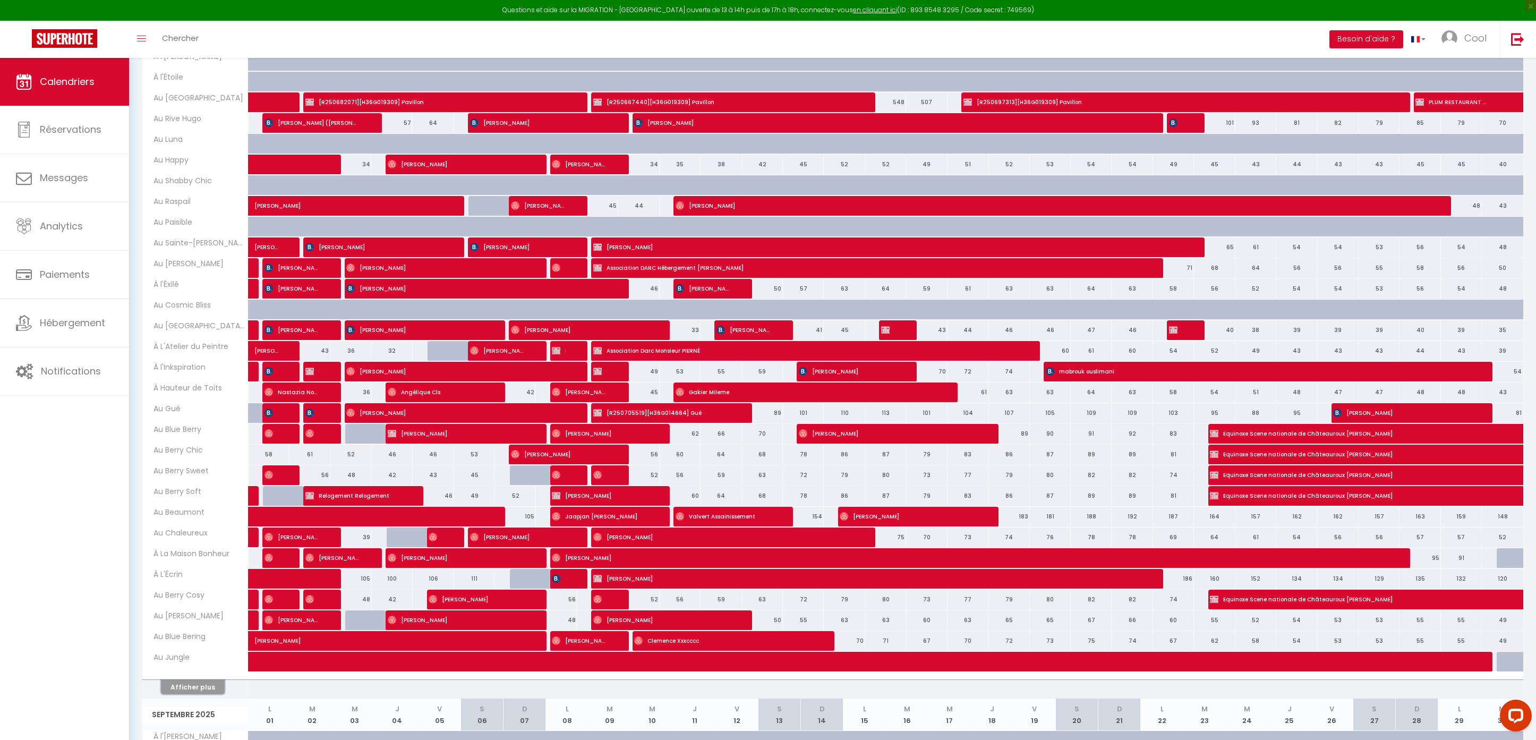
click at [192, 691] on button "Afficher plus" at bounding box center [193, 687] width 64 height 14
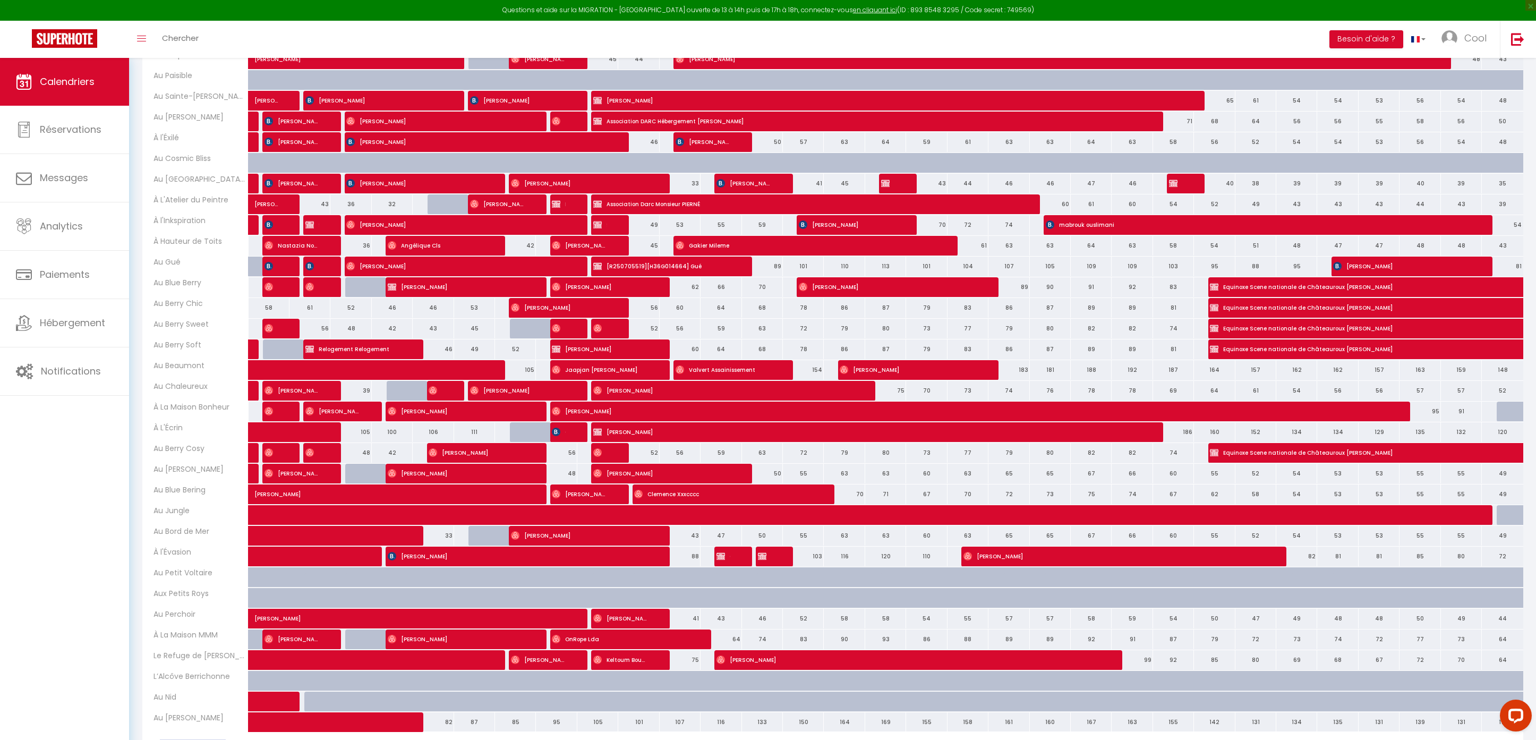
scroll to position [459, 0]
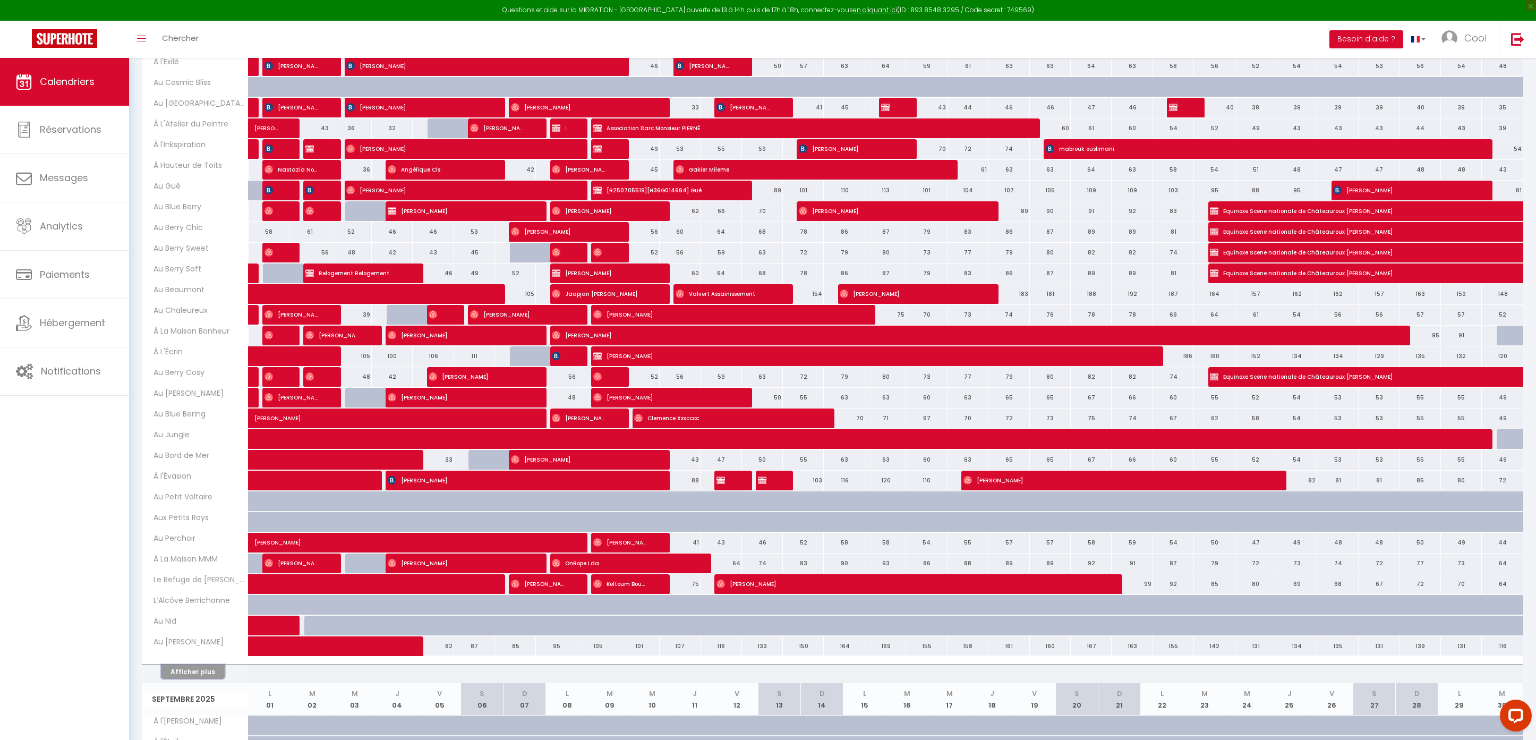
click at [205, 679] on button "Afficher plus" at bounding box center [193, 672] width 64 height 14
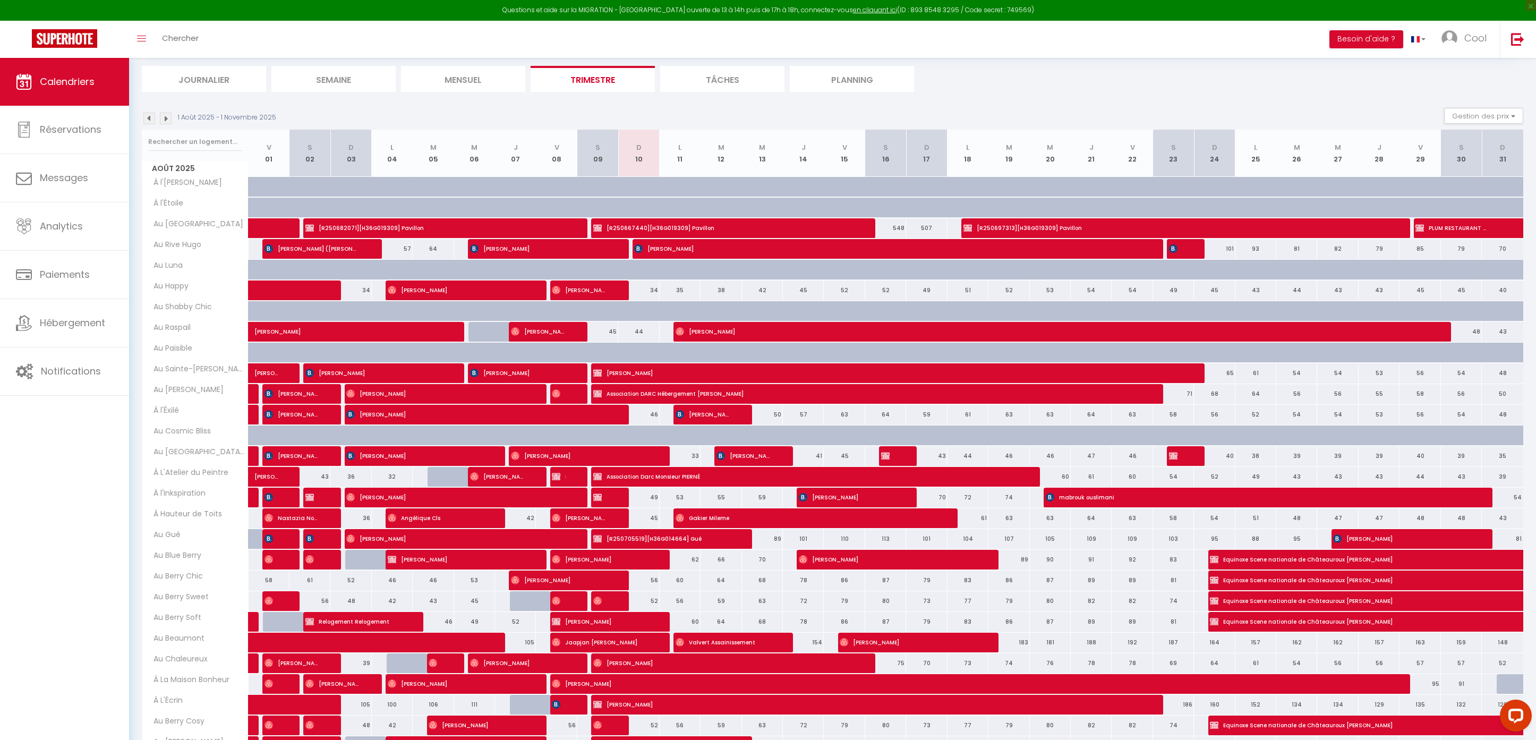
scroll to position [109, 0]
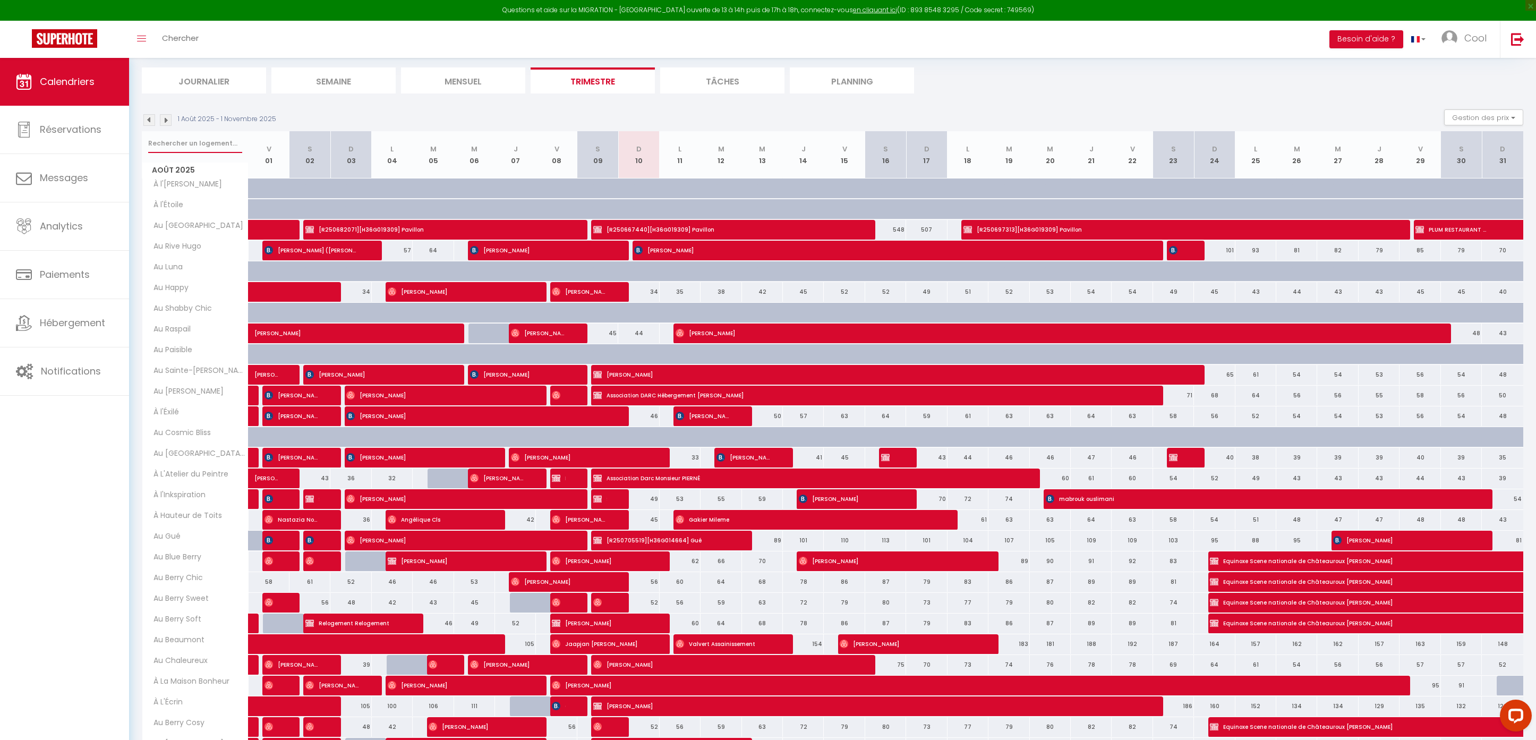
click at [186, 148] on input "text" at bounding box center [195, 143] width 94 height 19
type input "[PERSON_NAME]"
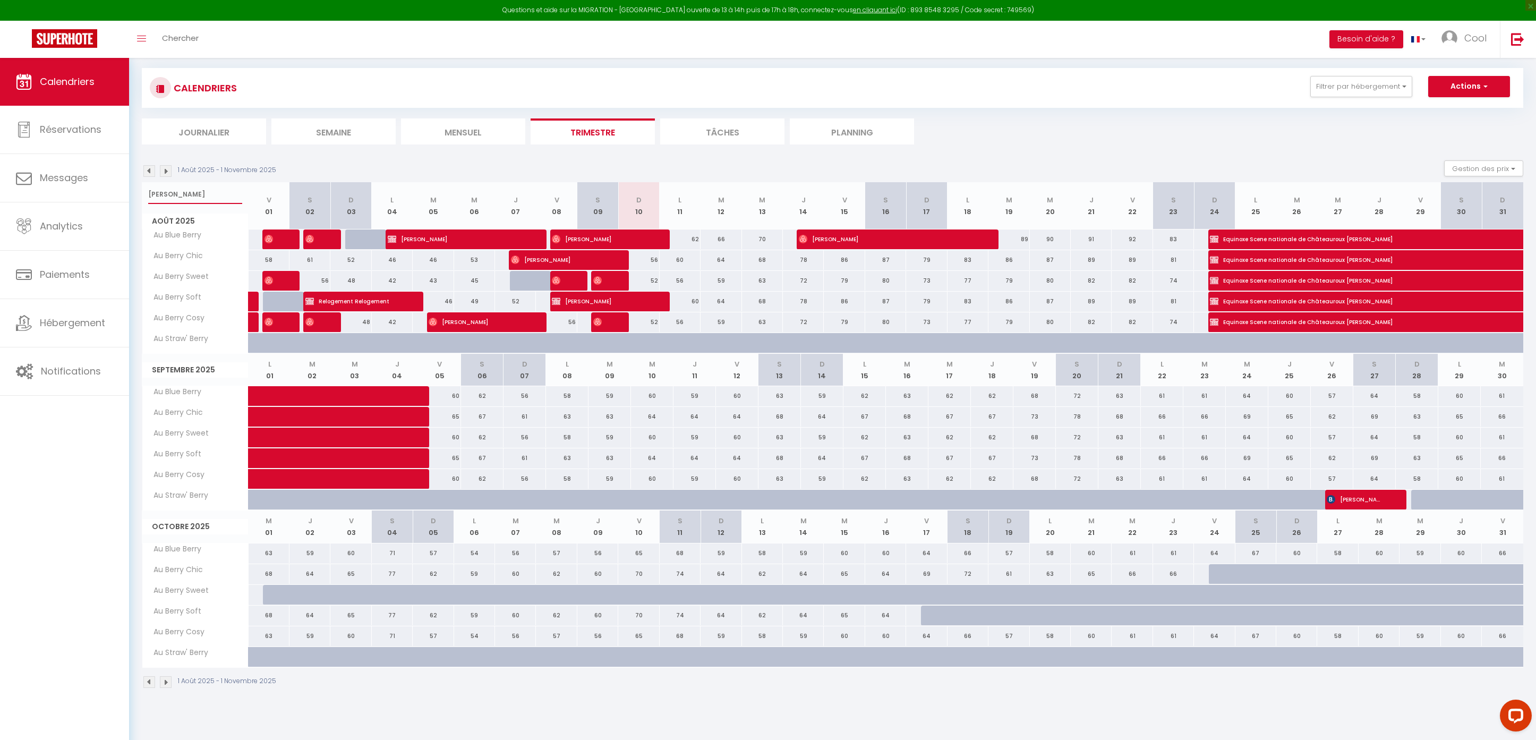
scroll to position [58, 0]
click at [320, 317] on div at bounding box center [323, 322] width 41 height 20
click at [320, 321] on div at bounding box center [323, 322] width 41 height 20
click at [320, 323] on div at bounding box center [323, 322] width 41 height 20
click at [314, 325] on span "[PERSON_NAME]" at bounding box center [312, 322] width 14 height 20
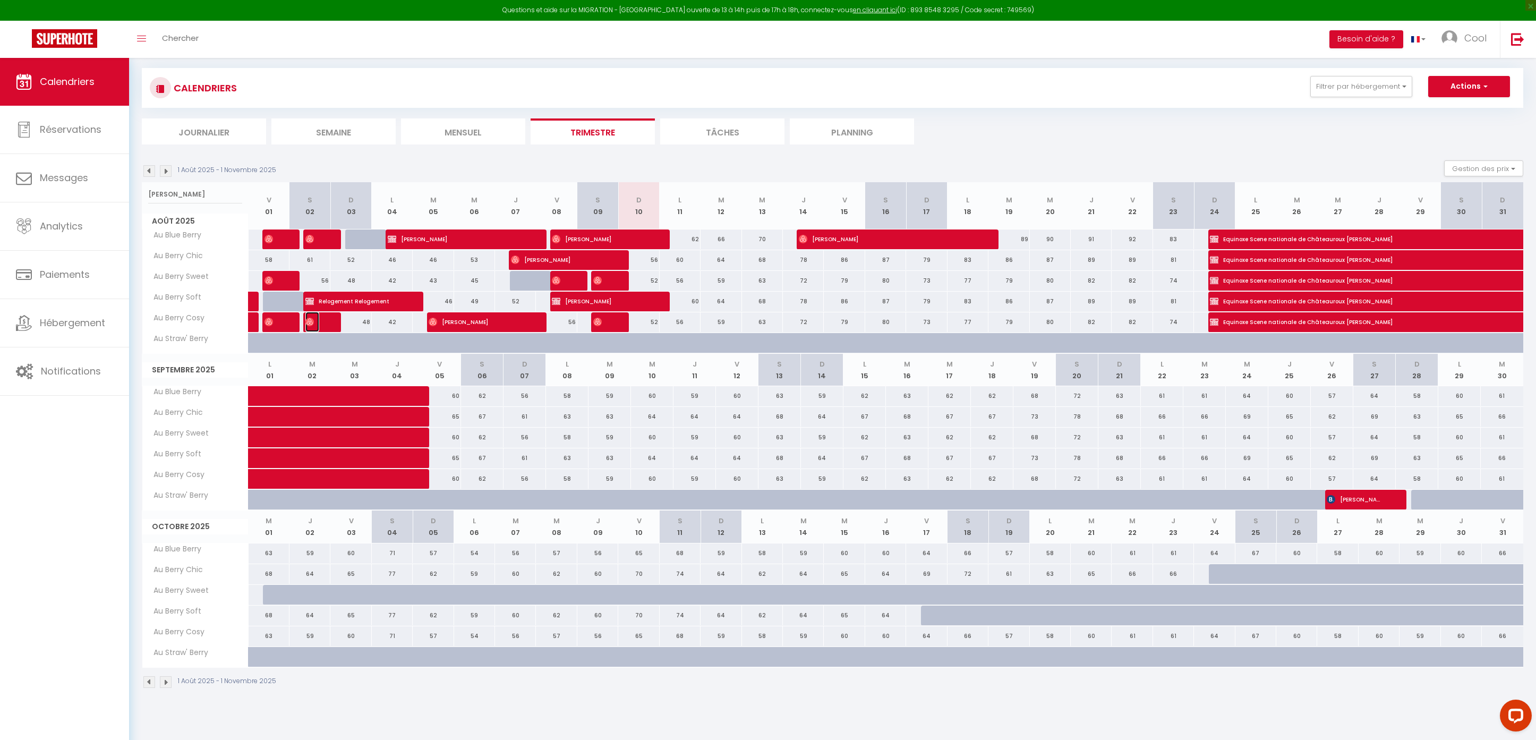
select select "OK"
select select "0"
select select "1"
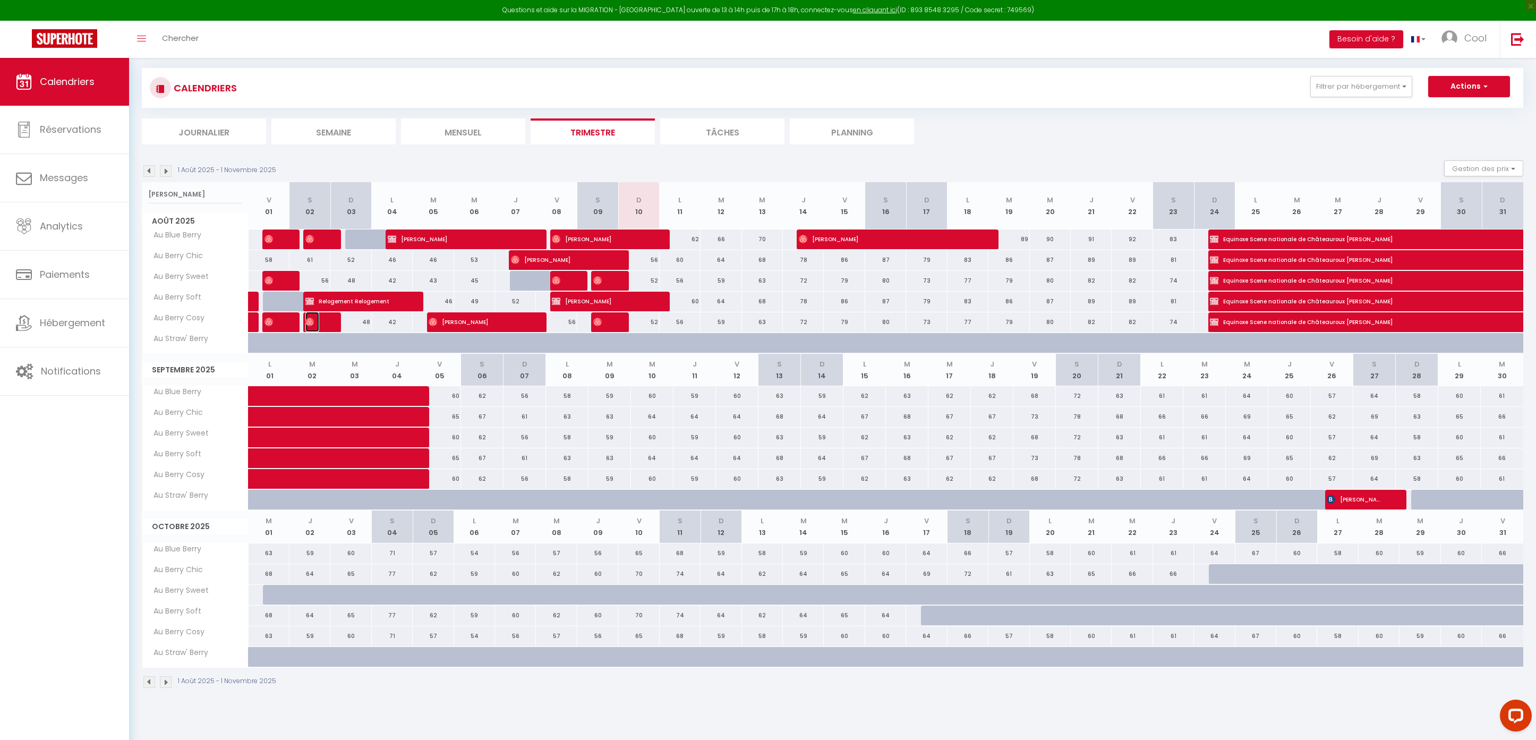
select select
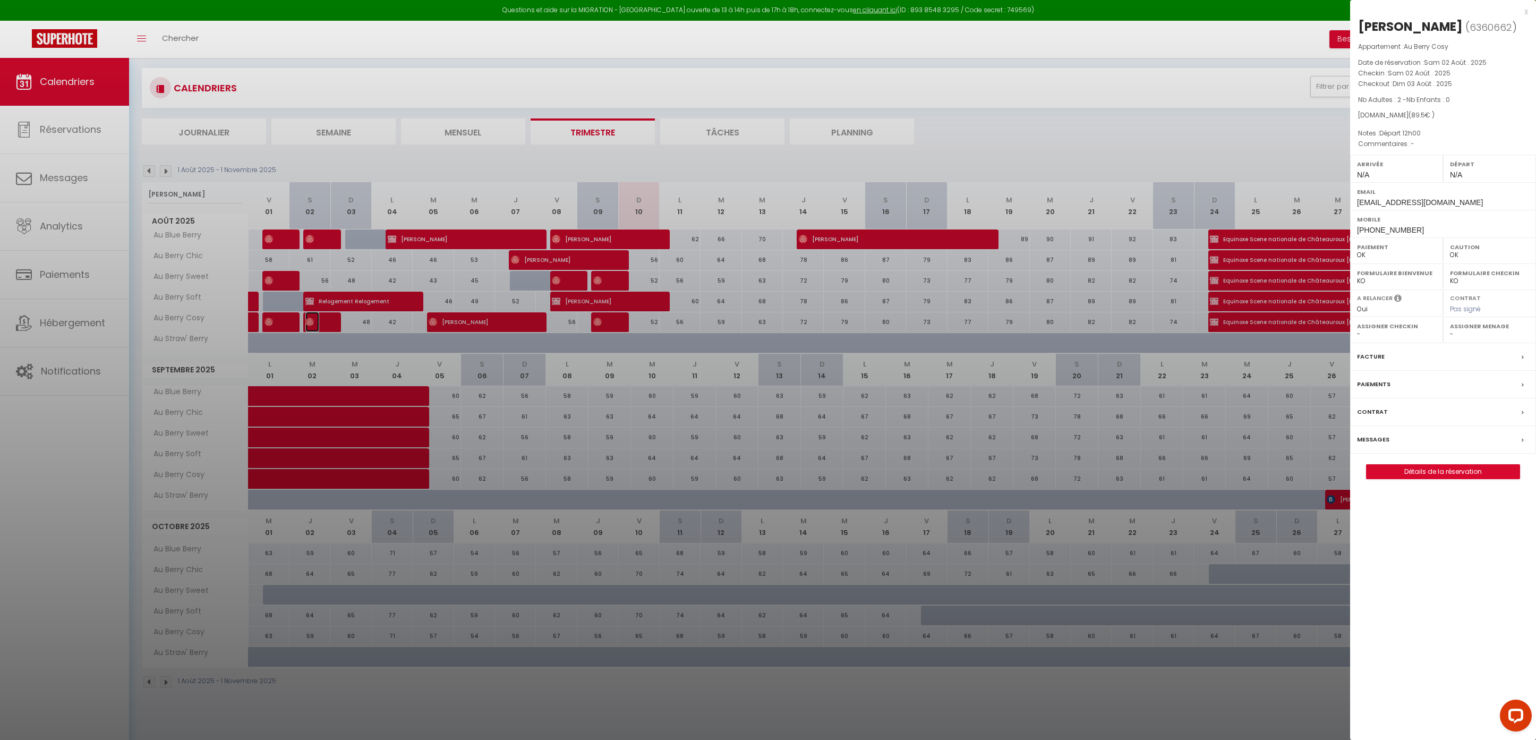
select select "45420"
click at [449, 168] on div at bounding box center [768, 370] width 1536 height 740
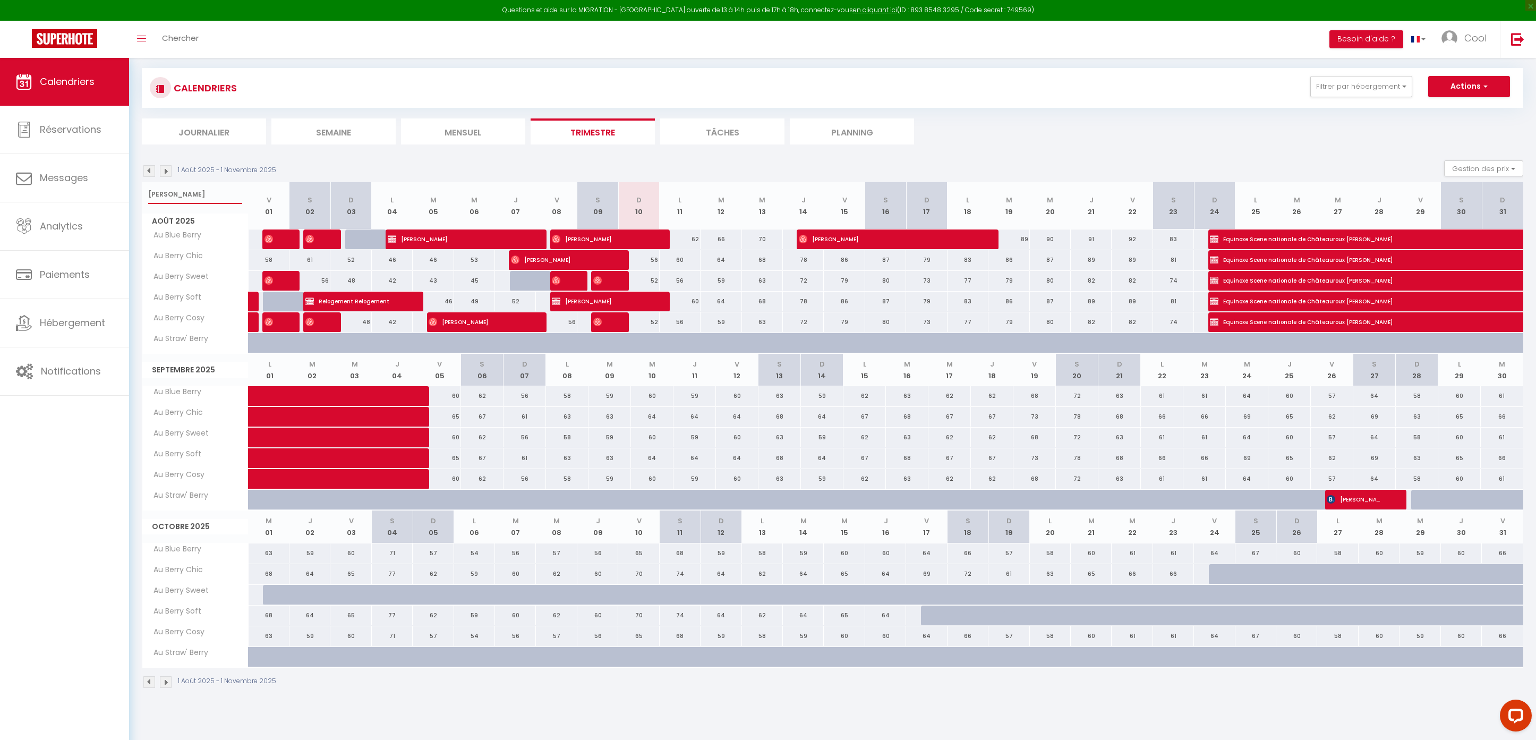
click at [184, 185] on input "[PERSON_NAME]" at bounding box center [195, 194] width 94 height 19
type input "chale"
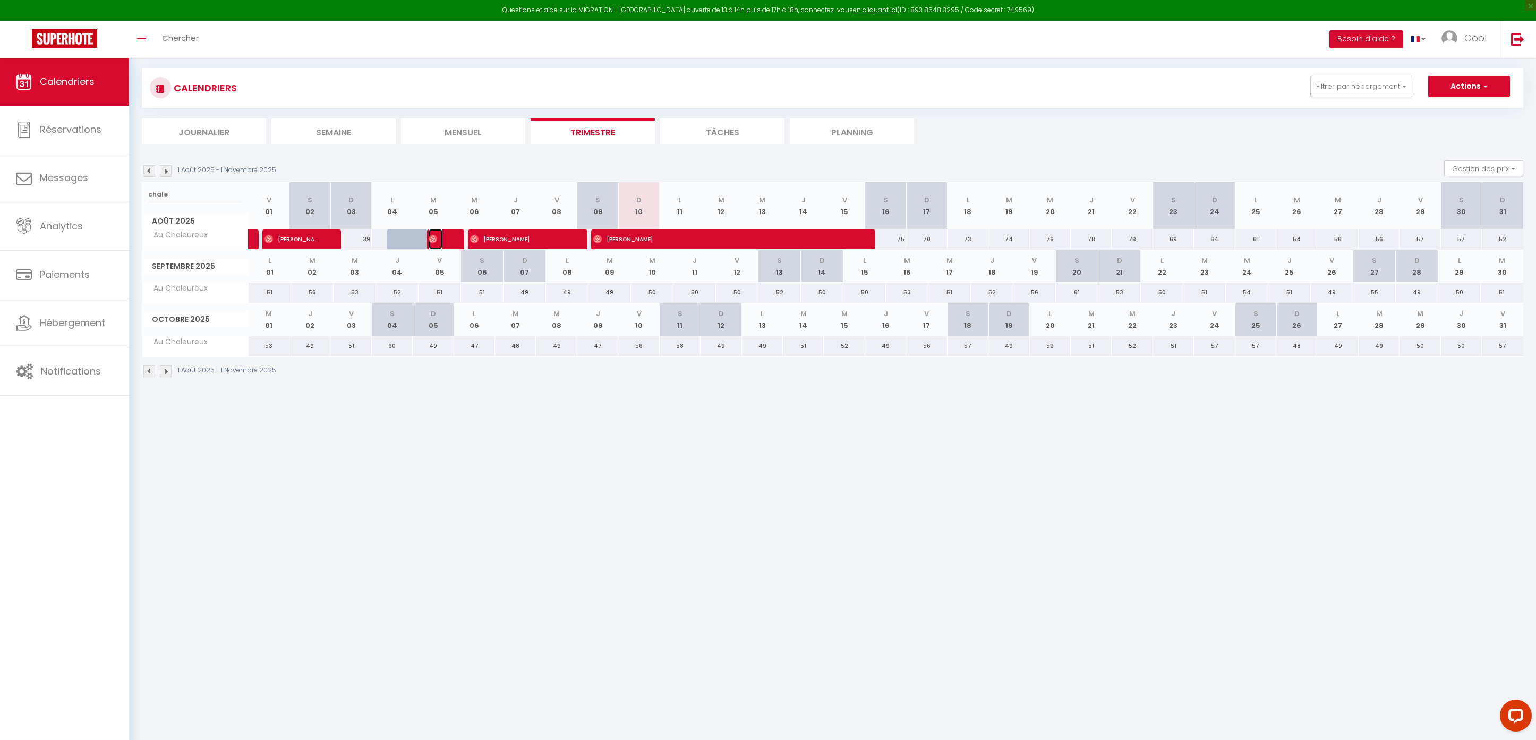
click at [439, 240] on span "[PERSON_NAME]" at bounding box center [436, 239] width 14 height 20
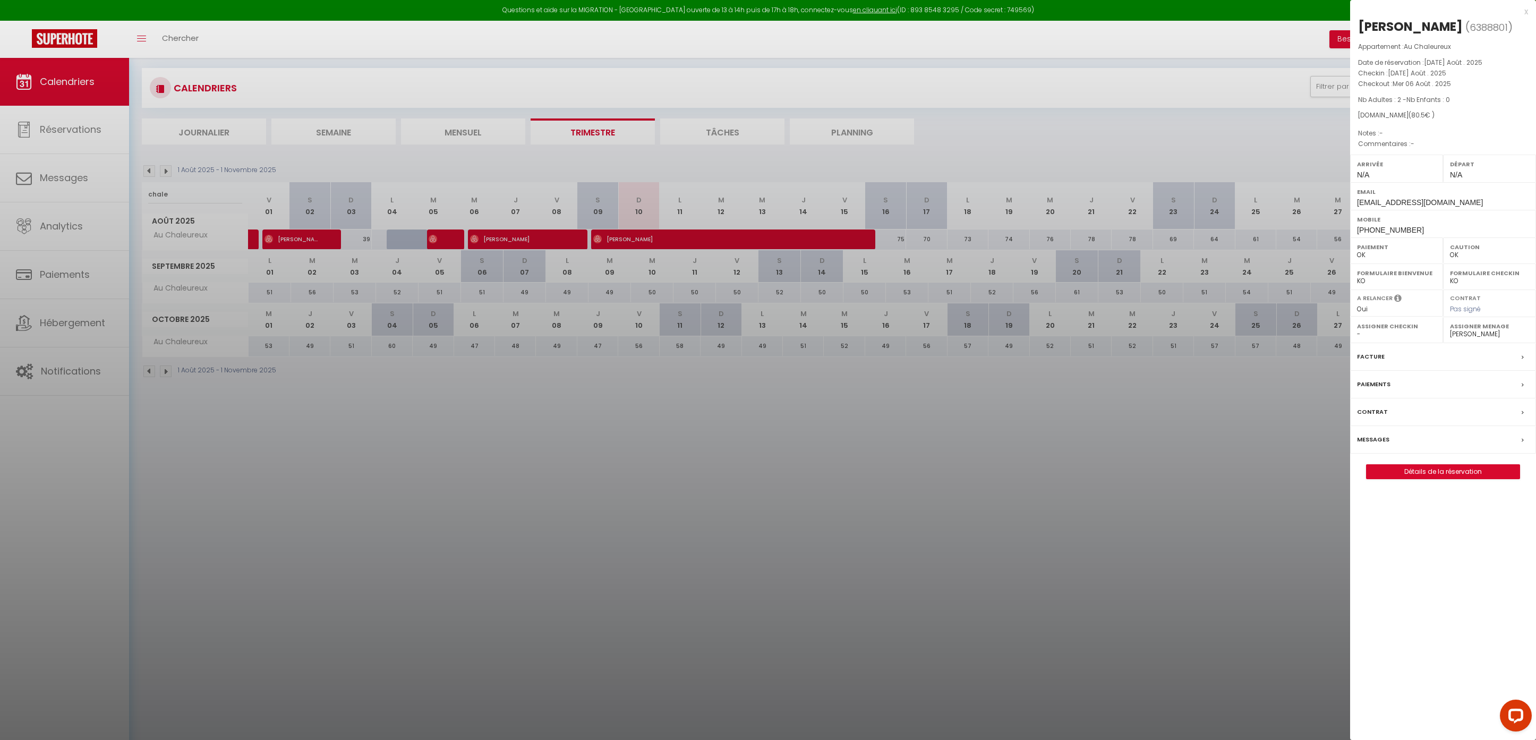
click at [446, 323] on div at bounding box center [768, 370] width 1536 height 740
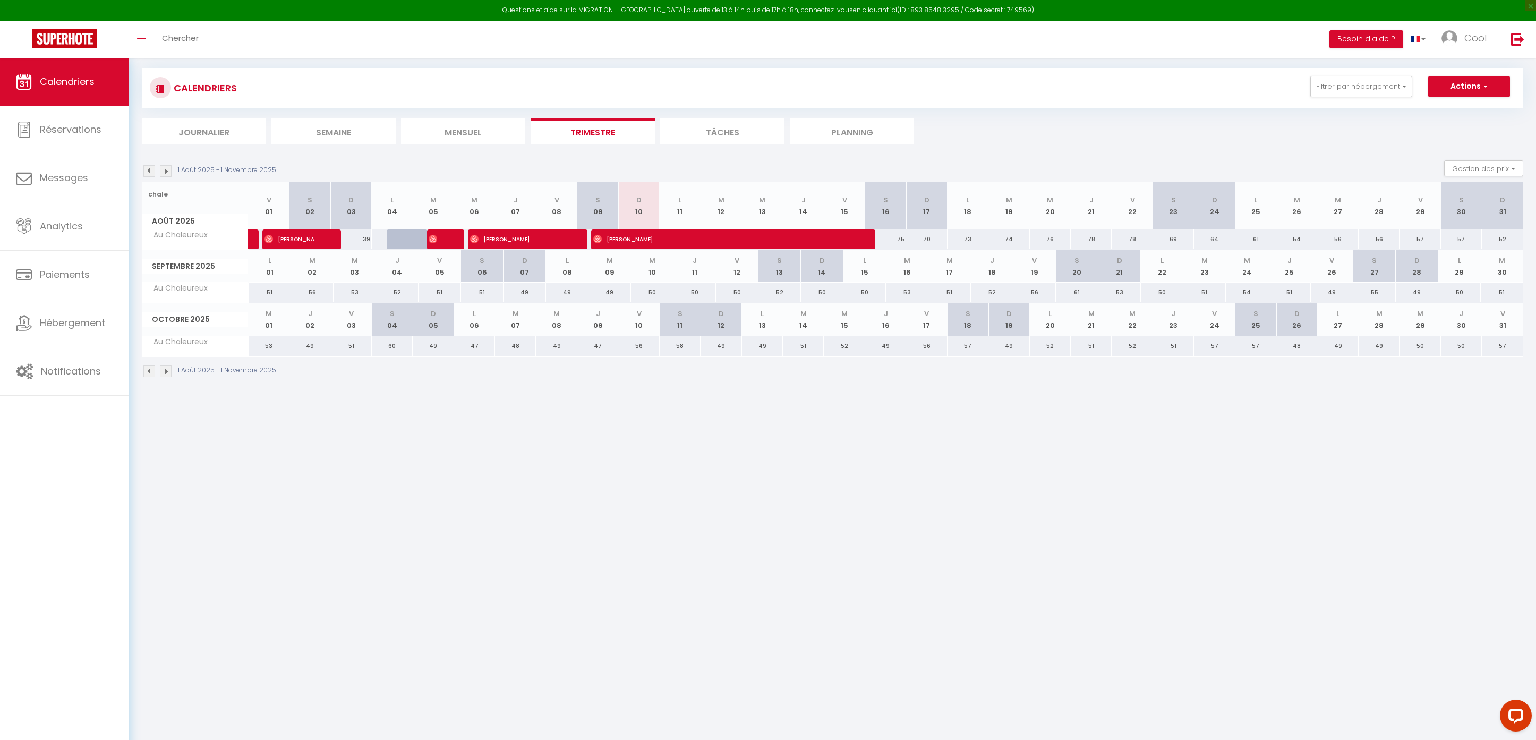
click at [514, 378] on div "1 Août 2025 - 1 Novembre 2025" at bounding box center [833, 372] width 1382 height 31
click at [822, 140] on li "Planning" at bounding box center [852, 131] width 124 height 26
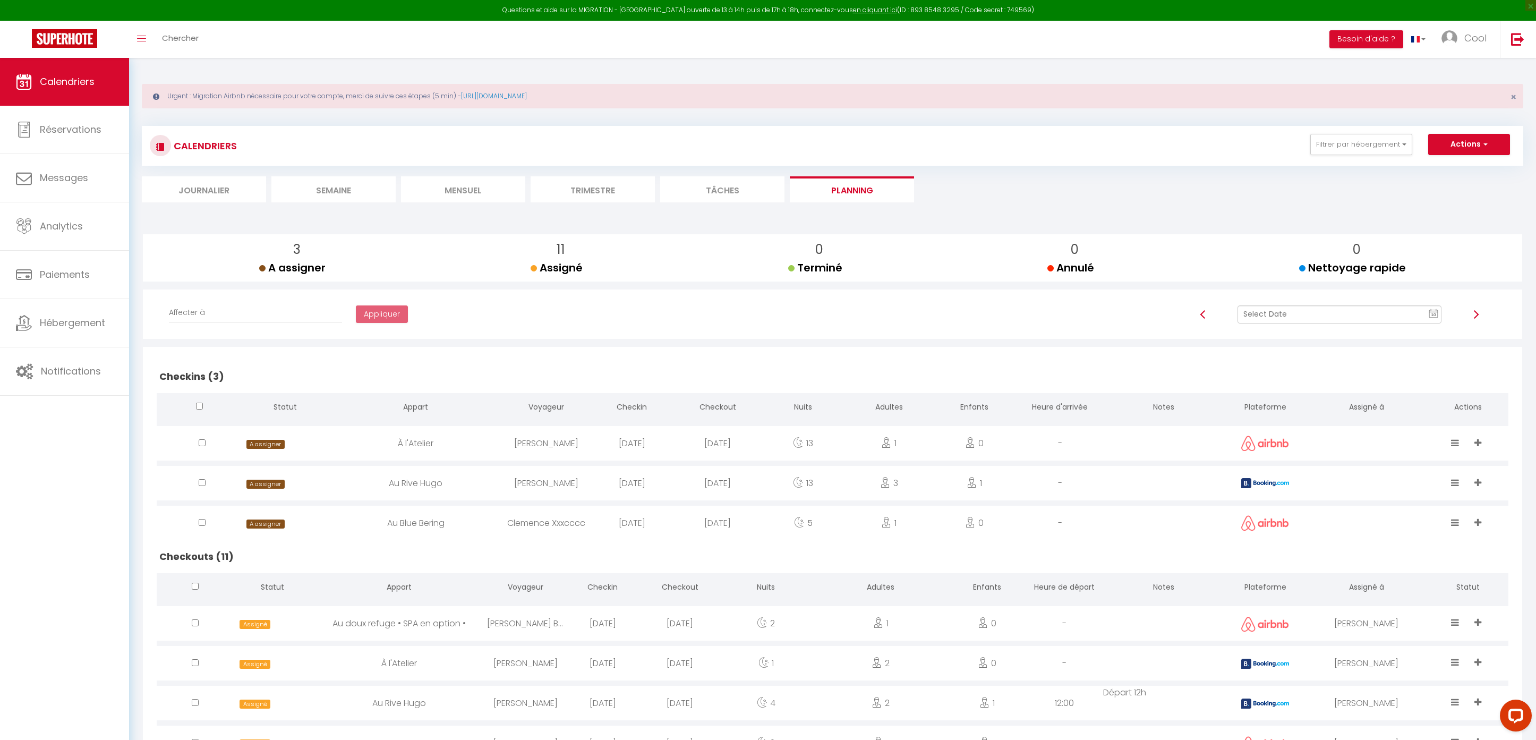
click at [1258, 313] on input "text" at bounding box center [1340, 314] width 205 height 18
click at [1342, 408] on td "11" at bounding box center [1341, 405] width 17 height 17
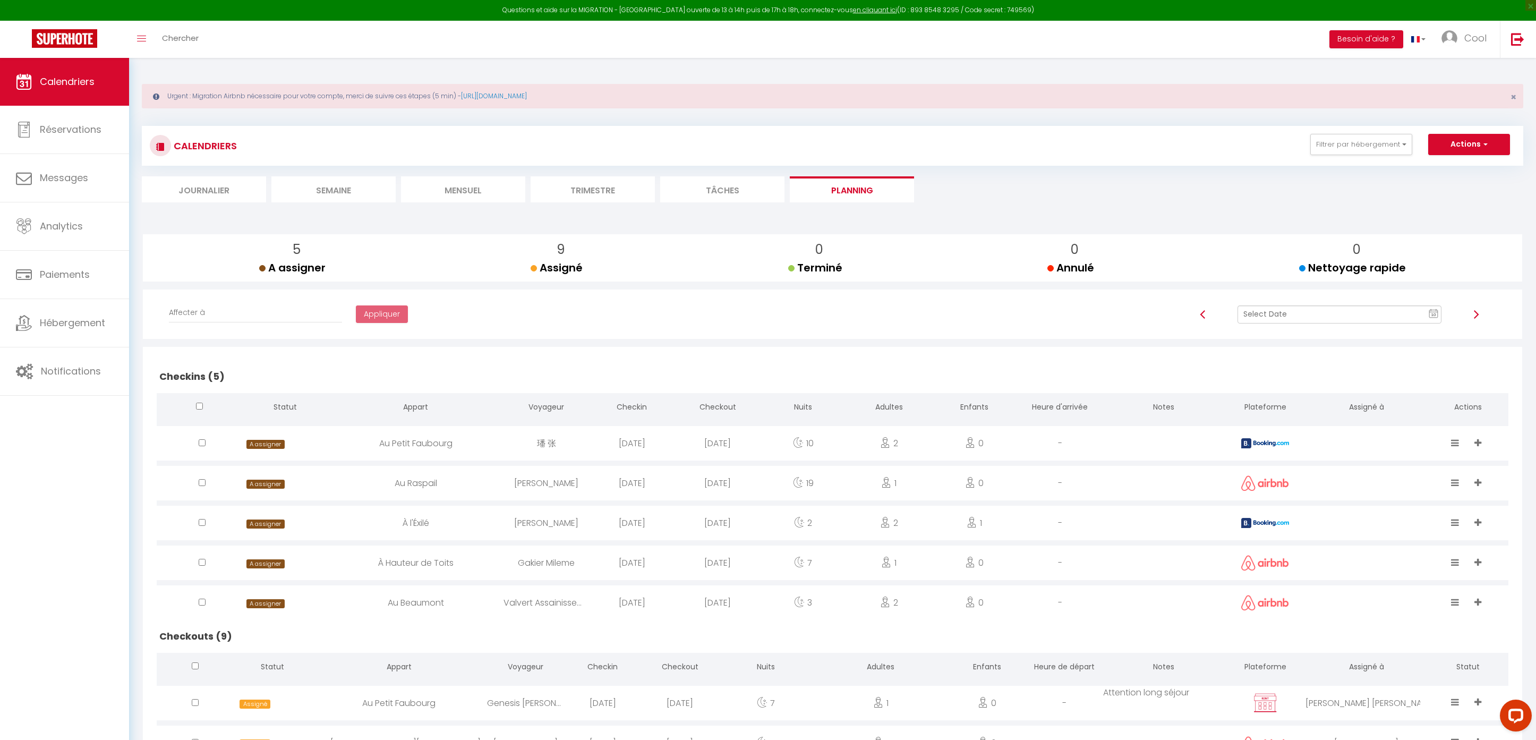
click at [1266, 313] on input "text" at bounding box center [1340, 314] width 205 height 18
click at [1364, 399] on td "12" at bounding box center [1358, 405] width 17 height 17
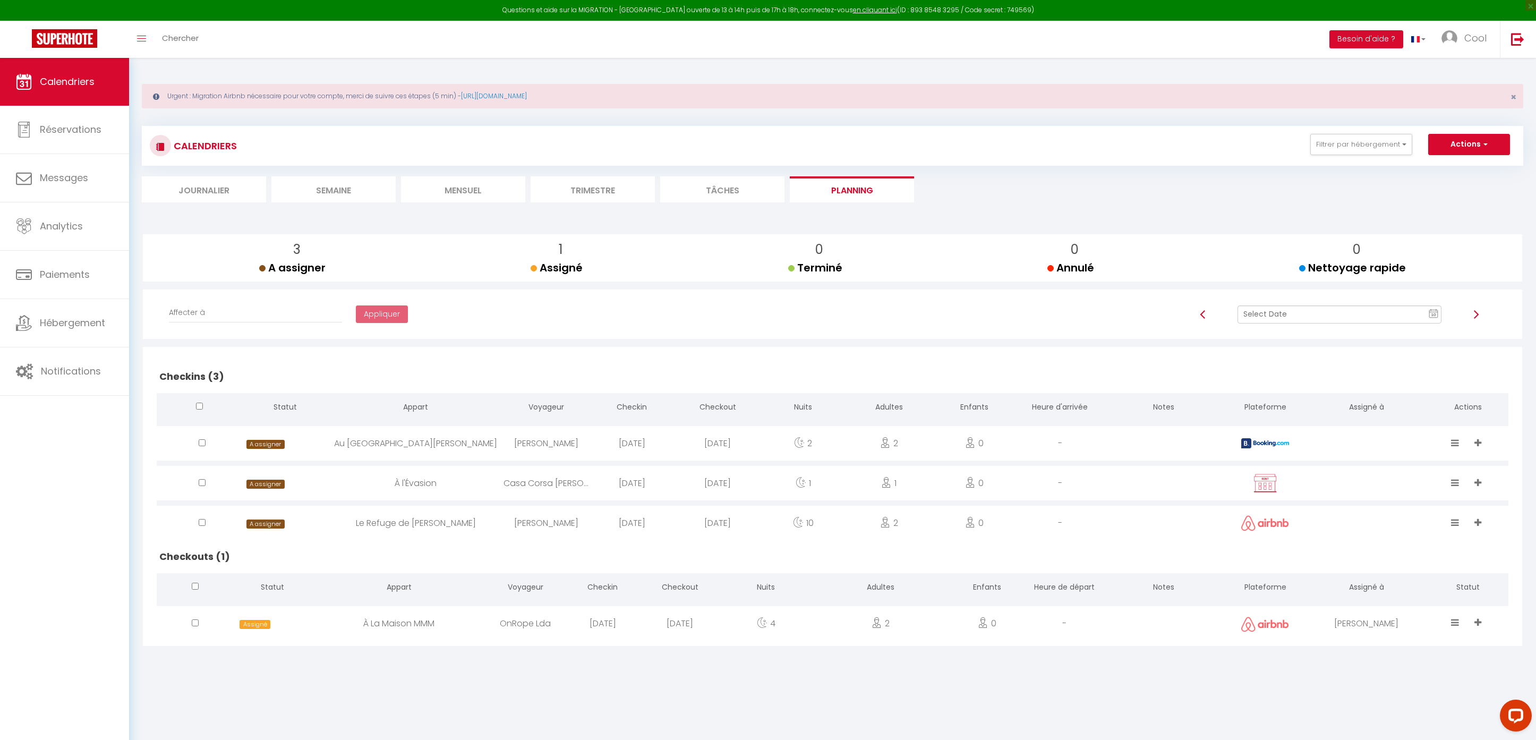
scroll to position [58, 0]
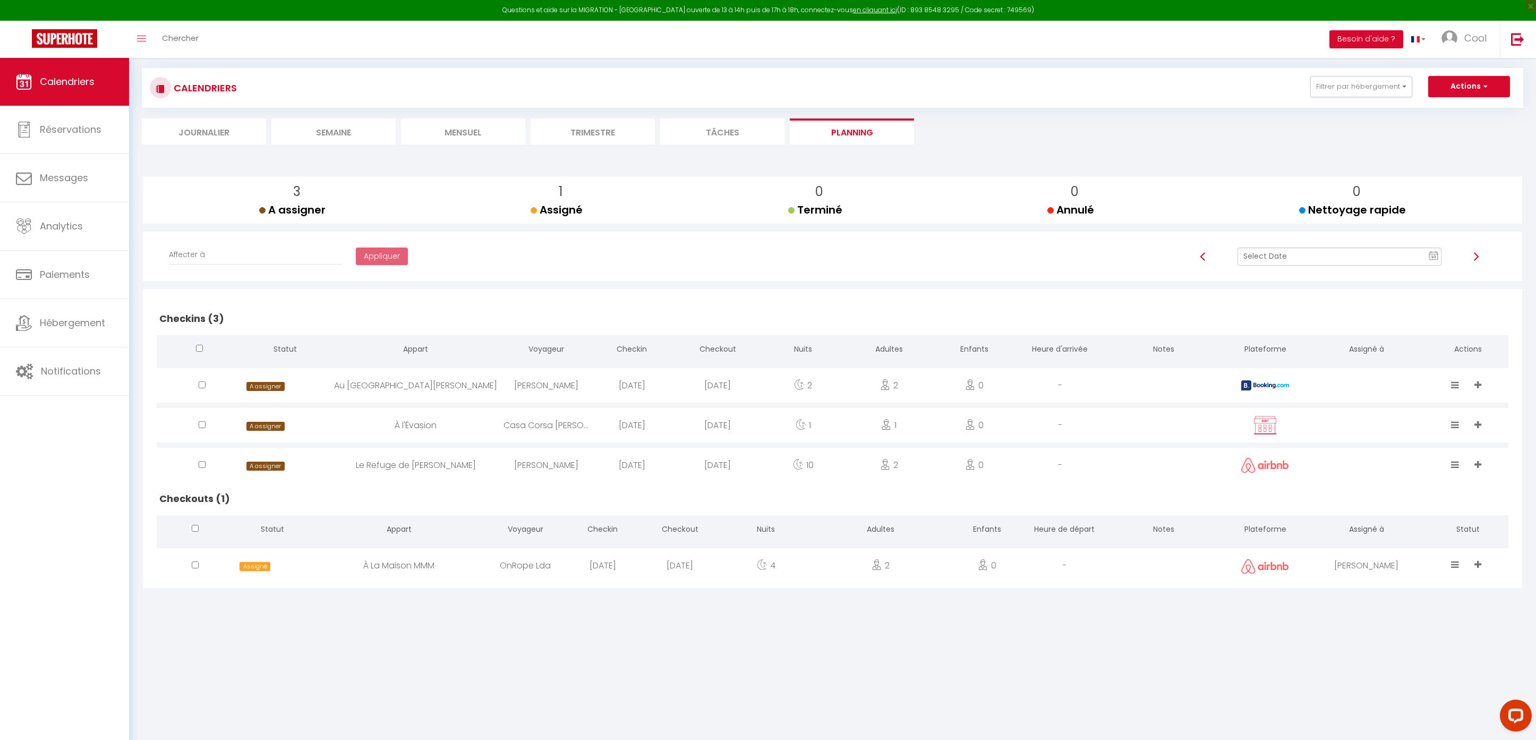
click at [1367, 563] on div "[PERSON_NAME]" at bounding box center [1367, 565] width 122 height 35
select select "0"
select select "1"
select select
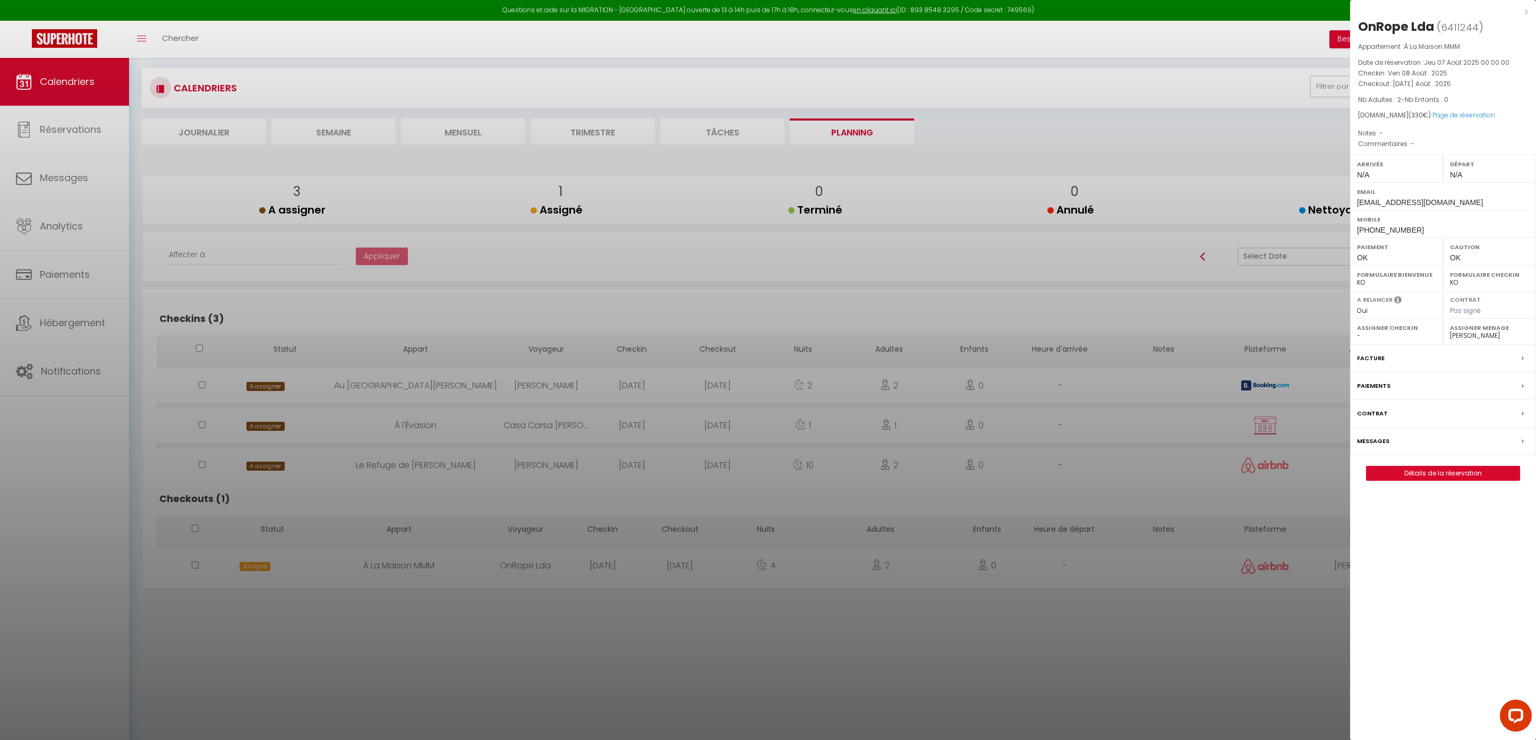
click at [1462, 338] on select "- [PERSON_NAME] Périgord [PERSON_NAME] Imorou [PERSON_NAME] [PERSON_NAME] [PERS…" at bounding box center [1489, 336] width 79 height 10
click at [1086, 327] on div at bounding box center [768, 370] width 1536 height 740
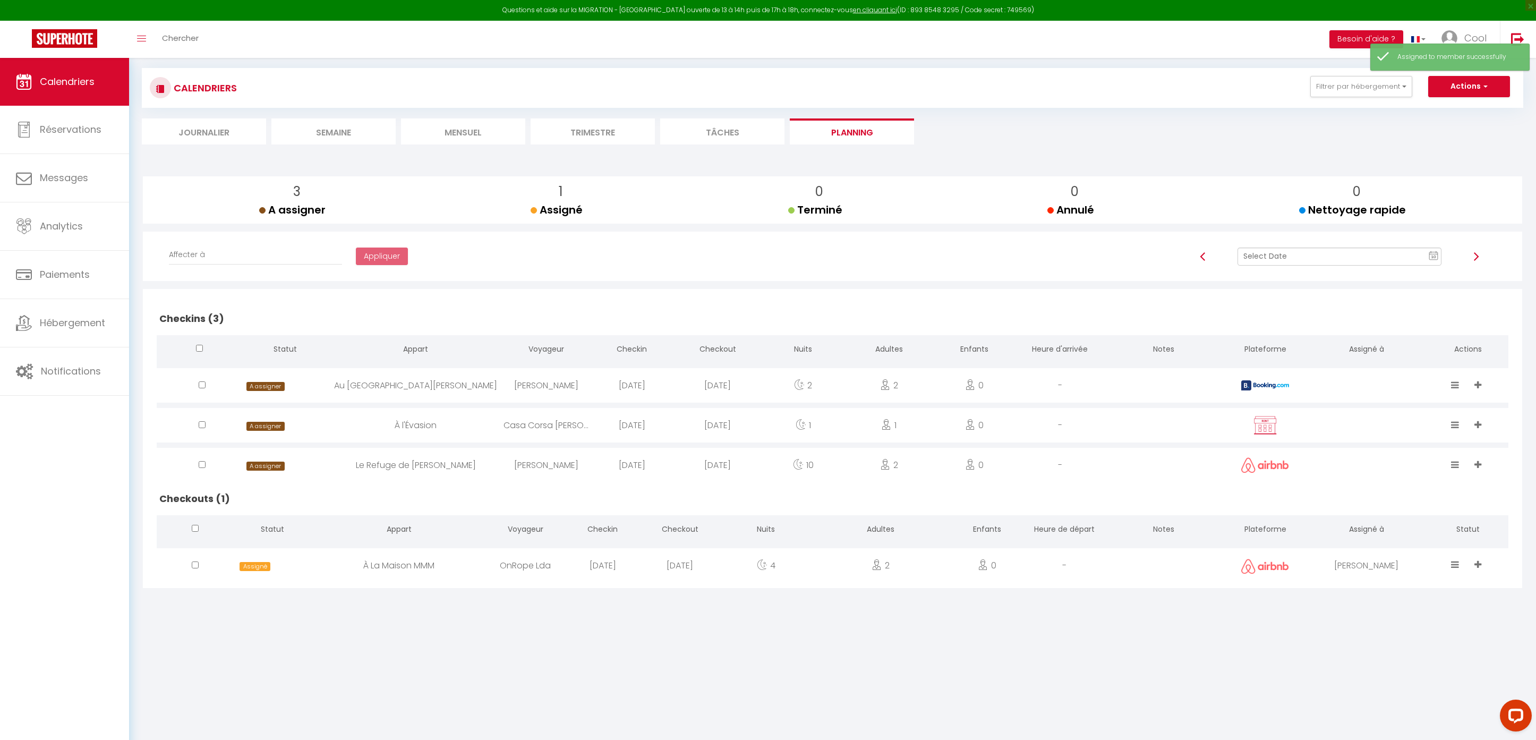
click at [1333, 257] on input "text" at bounding box center [1340, 257] width 205 height 18
click at [1373, 348] on td "13" at bounding box center [1375, 347] width 17 height 17
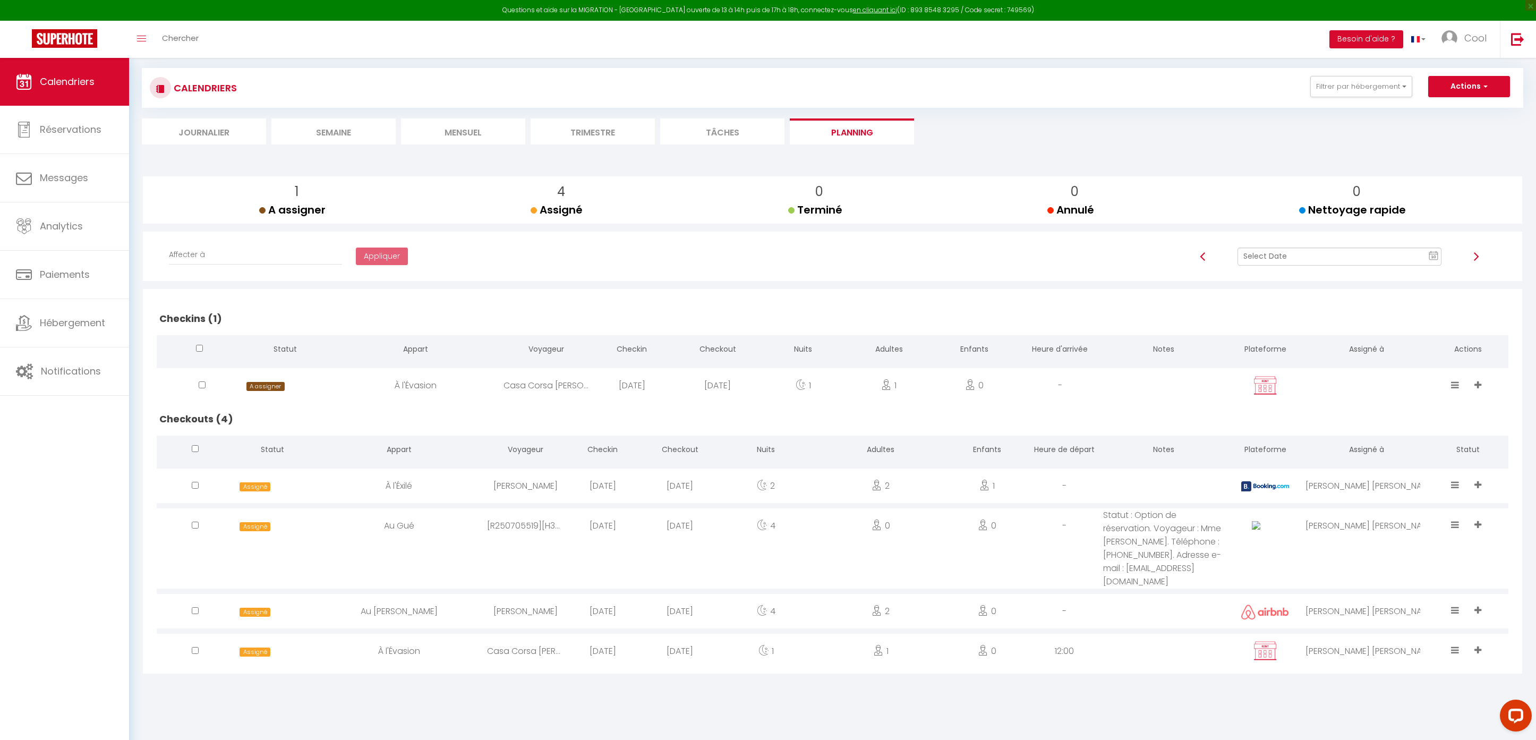
click at [1372, 607] on div "[PERSON_NAME] [PERSON_NAME]" at bounding box center [1367, 611] width 122 height 35
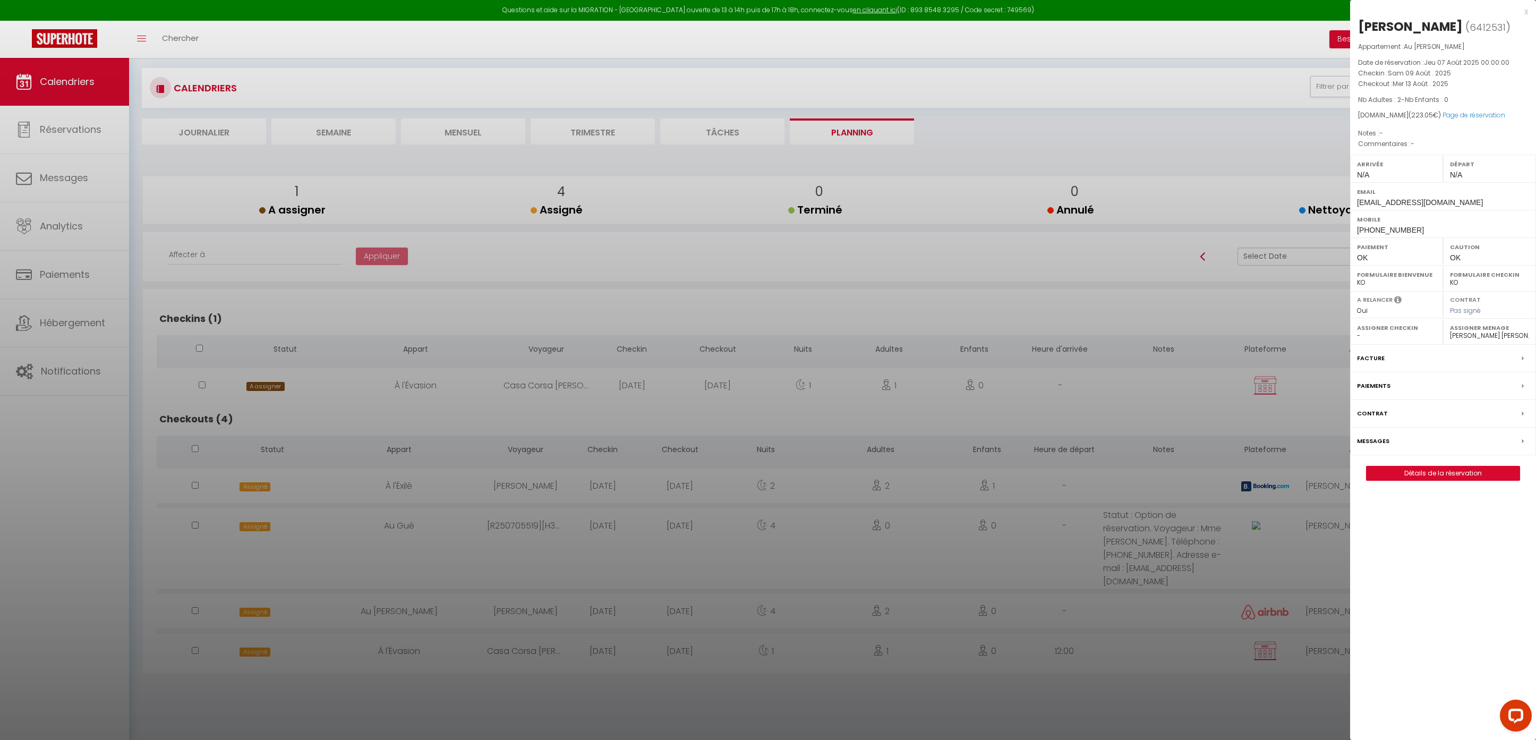
click at [1457, 340] on select "- [PERSON_NAME] Périgord [PERSON_NAME] Imorou [PERSON_NAME] [PERSON_NAME] [PERS…" at bounding box center [1489, 336] width 79 height 10
click at [1241, 552] on div at bounding box center [768, 370] width 1536 height 740
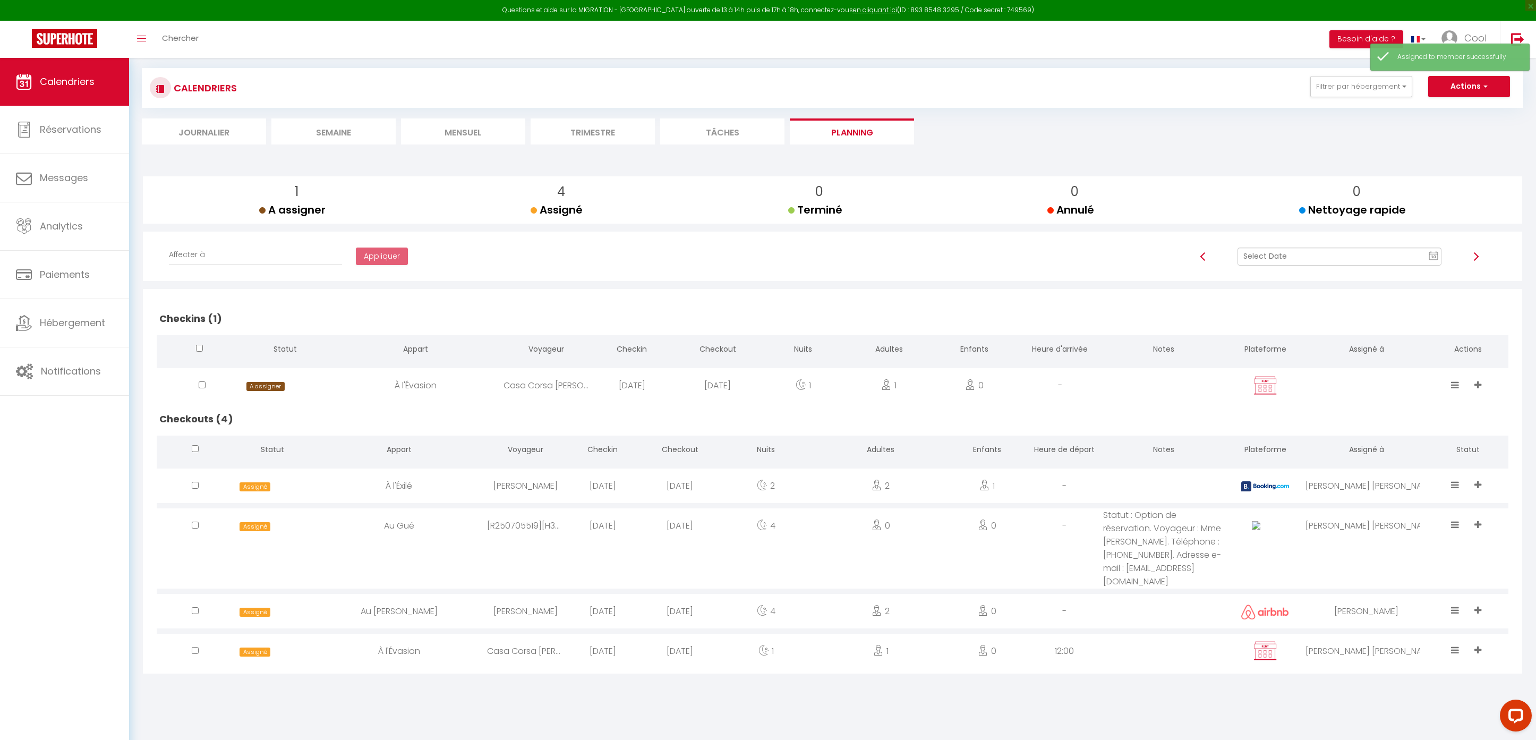
click at [1372, 644] on div "[PERSON_NAME] [PERSON_NAME]" at bounding box center [1367, 651] width 122 height 35
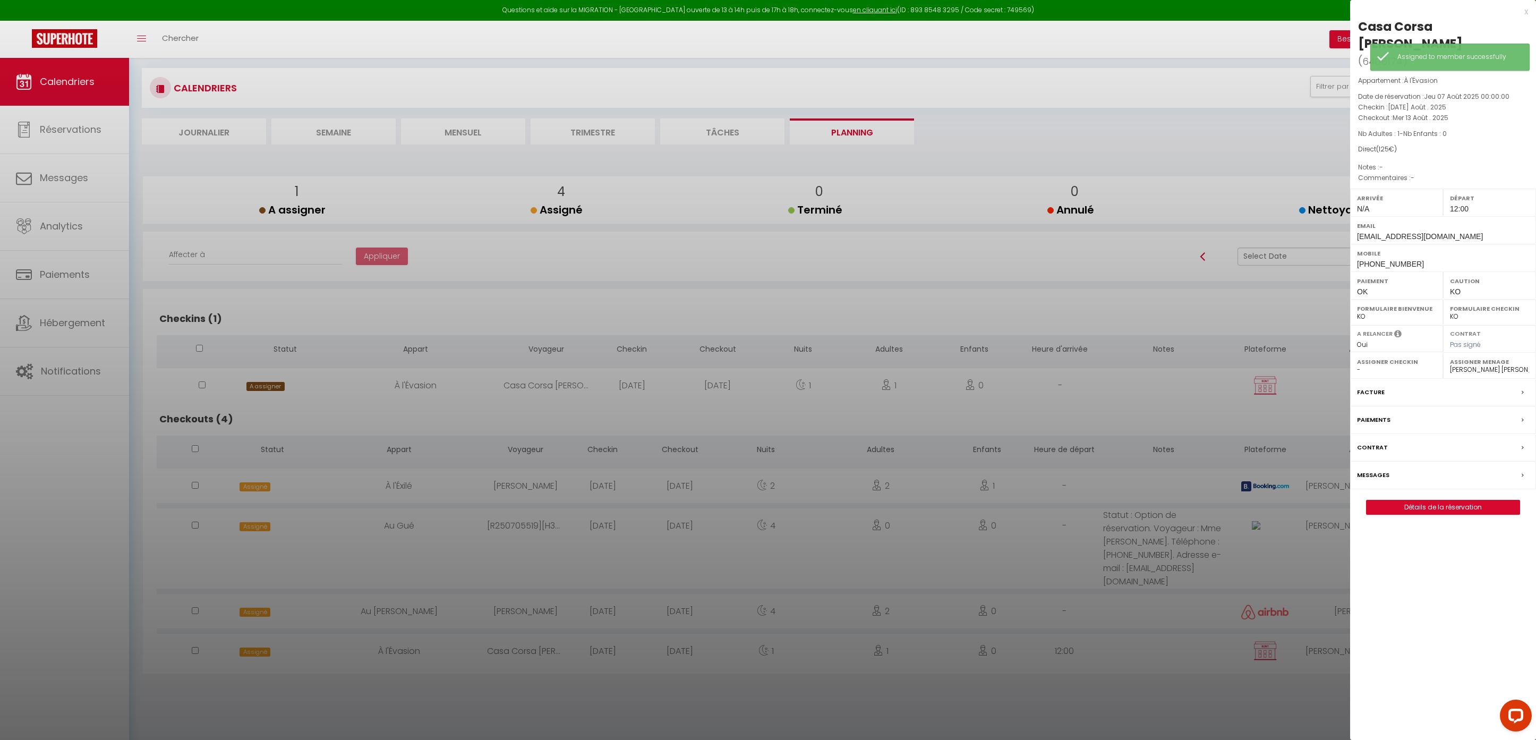
click at [1459, 365] on select "- [PERSON_NAME] Périgord [PERSON_NAME] Imorou [PERSON_NAME] [PERSON_NAME] [PERS…" at bounding box center [1489, 370] width 79 height 10
click at [1190, 591] on div at bounding box center [768, 370] width 1536 height 740
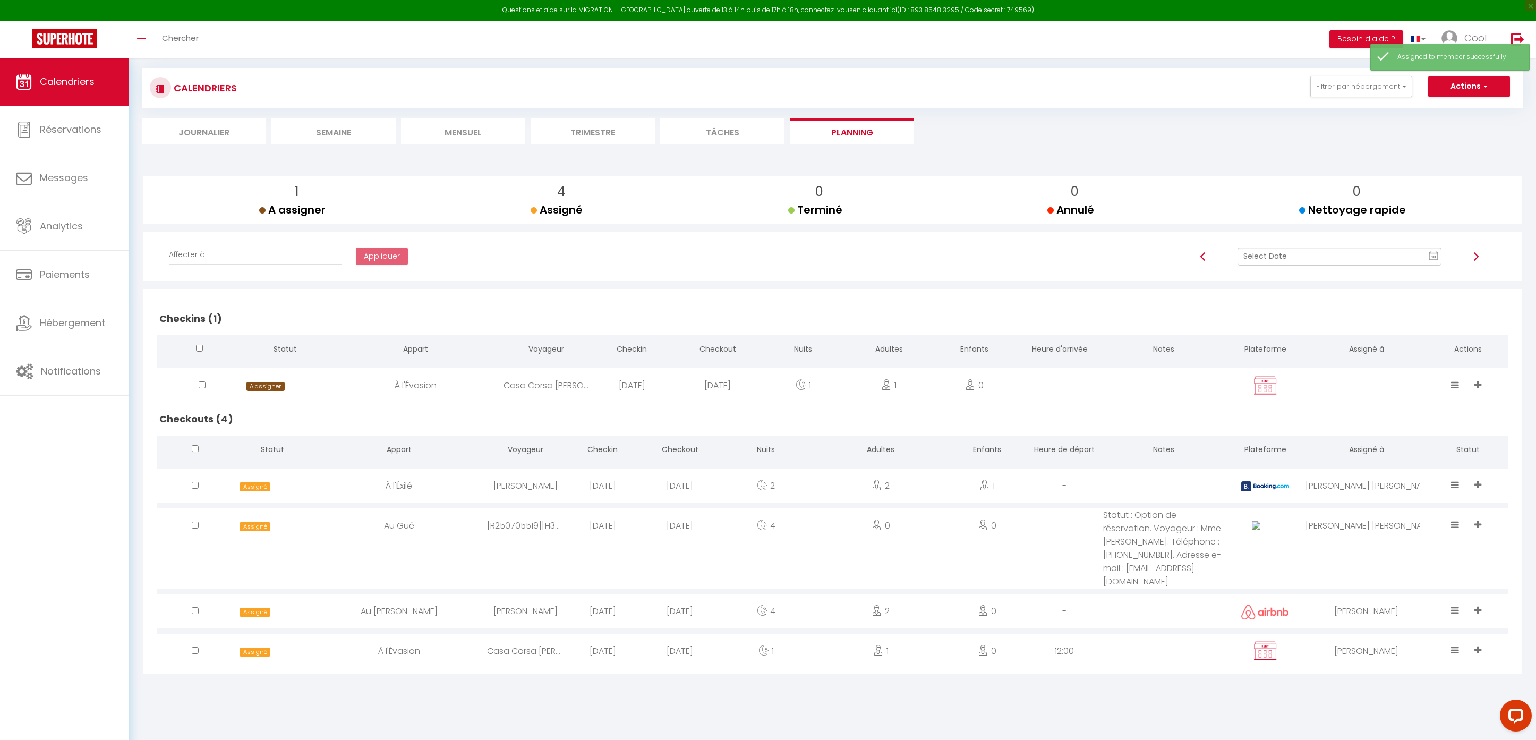
click at [1368, 486] on div "[PERSON_NAME] [PERSON_NAME]" at bounding box center [1367, 486] width 122 height 35
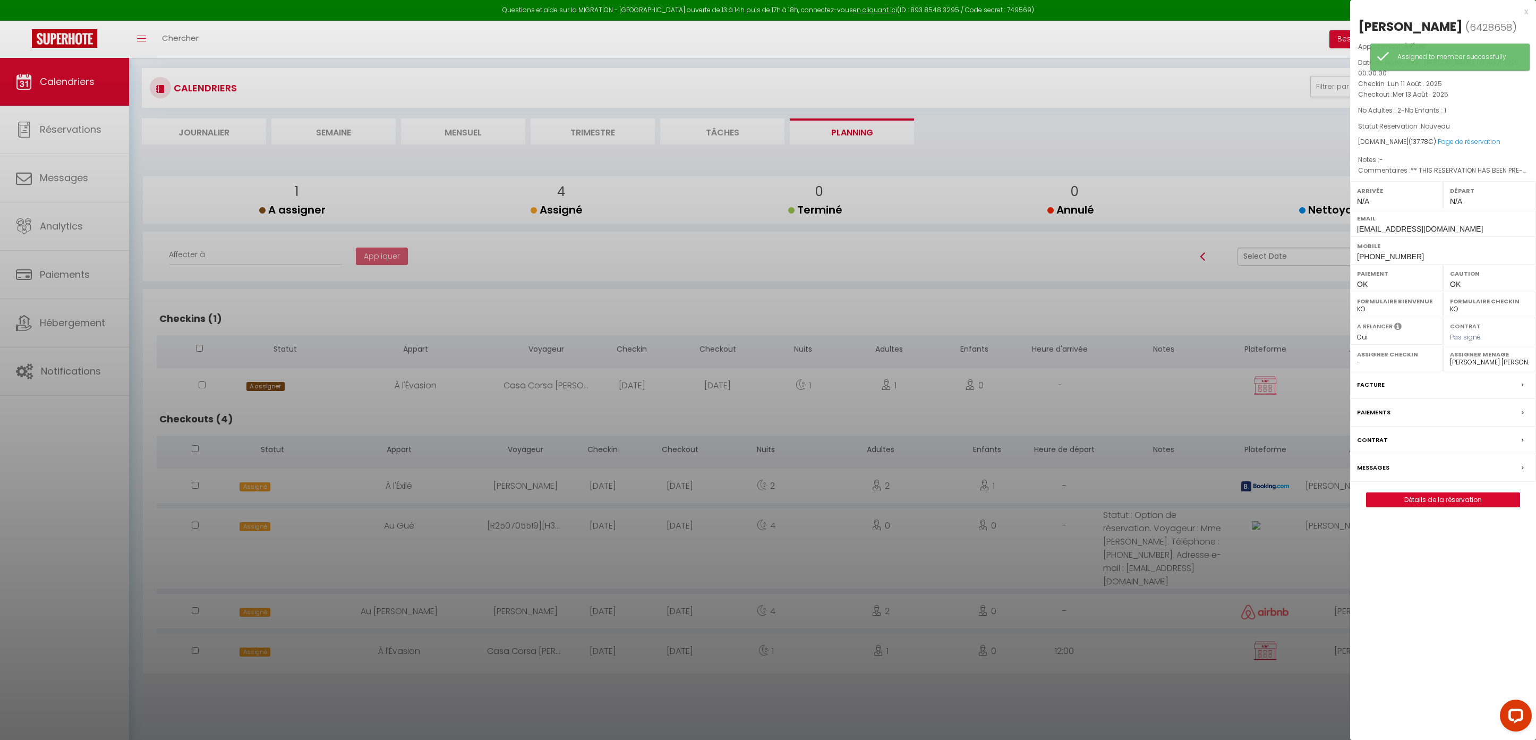
click at [1466, 350] on label "Assigner Menage" at bounding box center [1489, 354] width 79 height 11
click at [1466, 357] on select "- [PERSON_NAME] Périgord [PERSON_NAME] Imorou [PERSON_NAME] [PERSON_NAME] [PERS…" at bounding box center [1489, 362] width 79 height 10
select select "45420"
click at [977, 404] on div at bounding box center [768, 370] width 1536 height 740
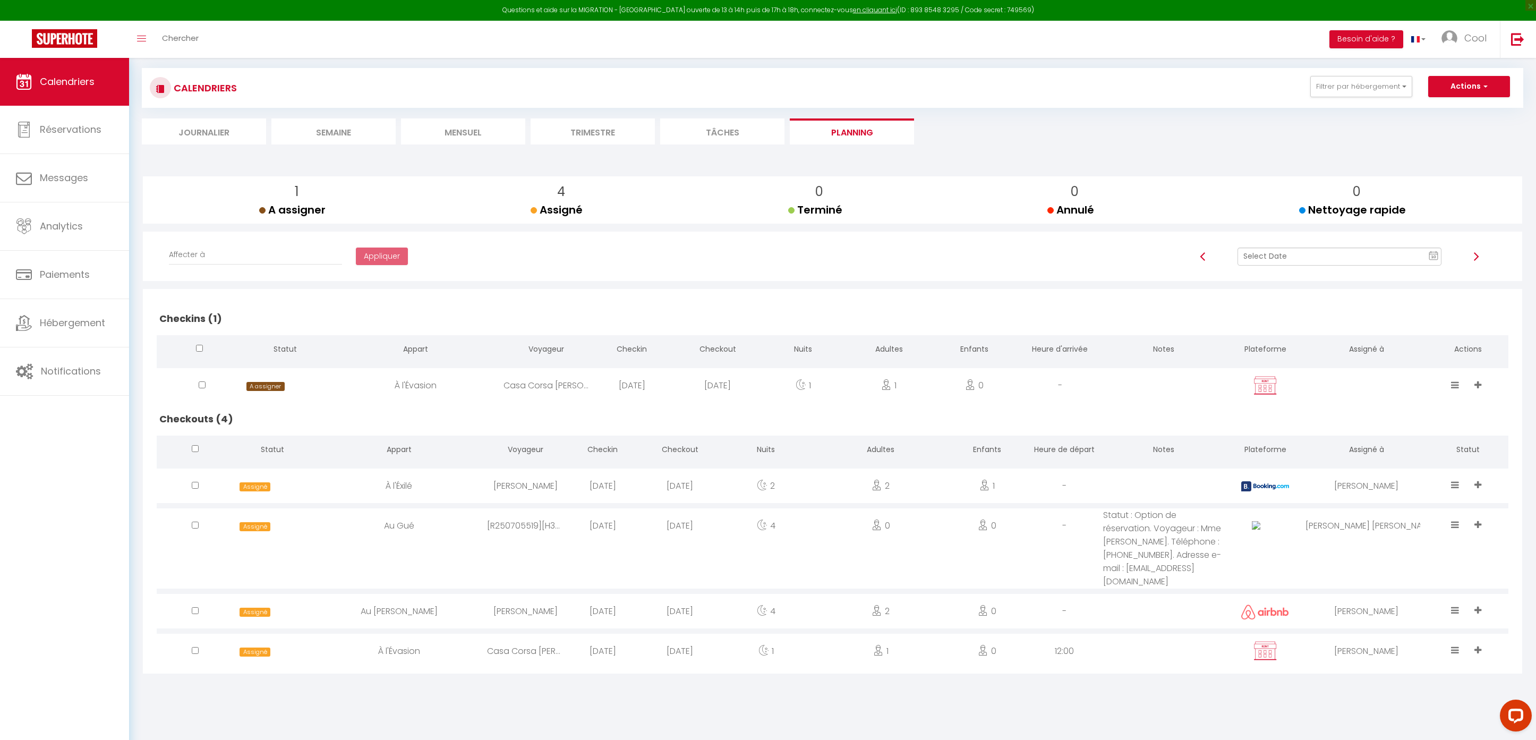
click at [1279, 256] on input "text" at bounding box center [1340, 257] width 205 height 18
